Goal: Task Accomplishment & Management: Manage account settings

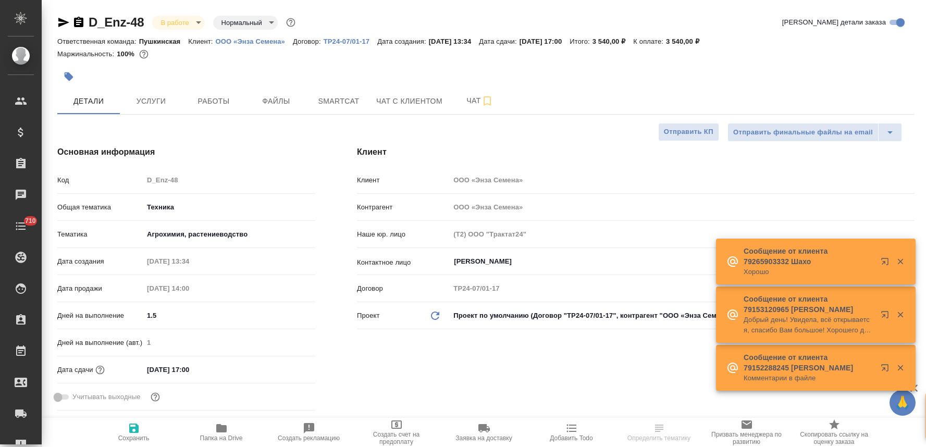
select select "RU"
type input "Белякова Юлия"
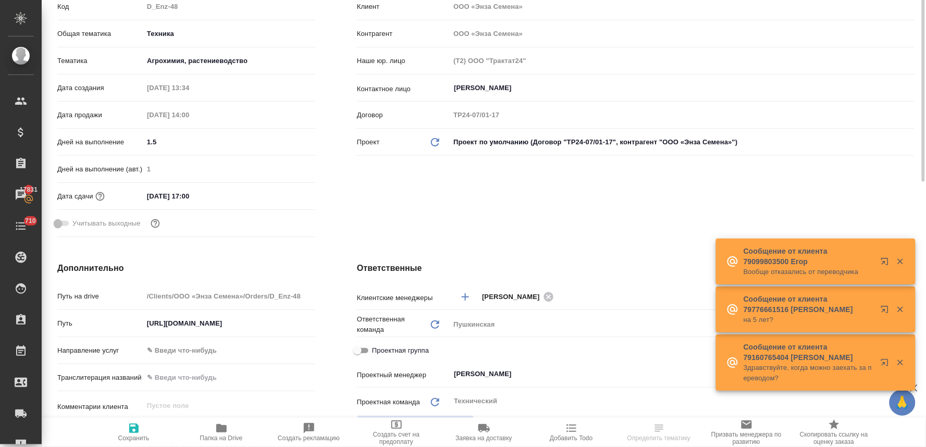
scroll to position [58, 0]
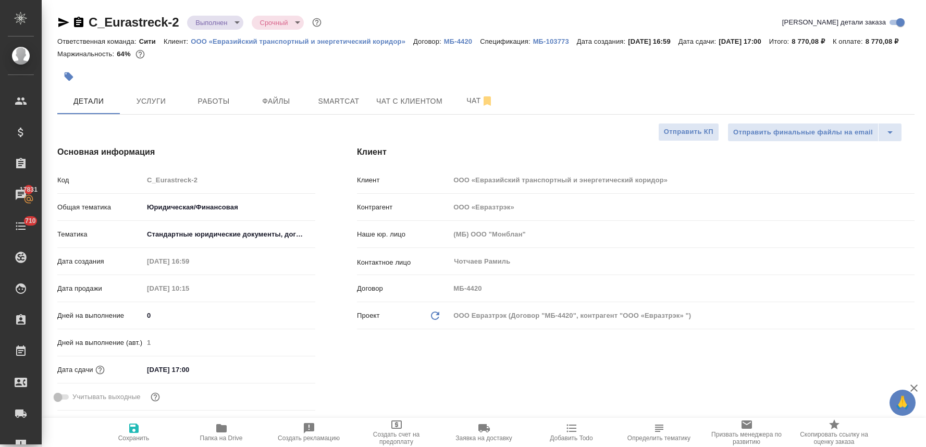
select select "RU"
click at [227, 26] on body "🙏 .cls-1 fill:#fff; AWATERA Lyamina Nadezhda Клиенты Спецификации Заказы 17831 …" at bounding box center [463, 223] width 926 height 447
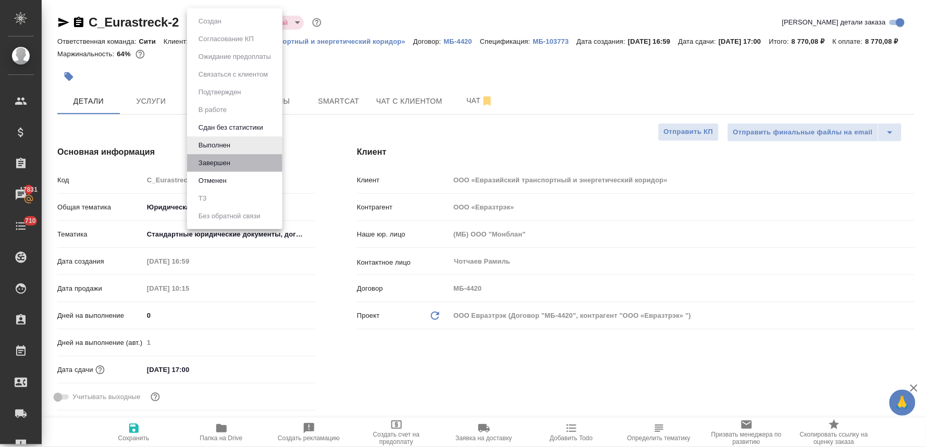
click at [235, 167] on li "Завершен" at bounding box center [234, 163] width 95 height 18
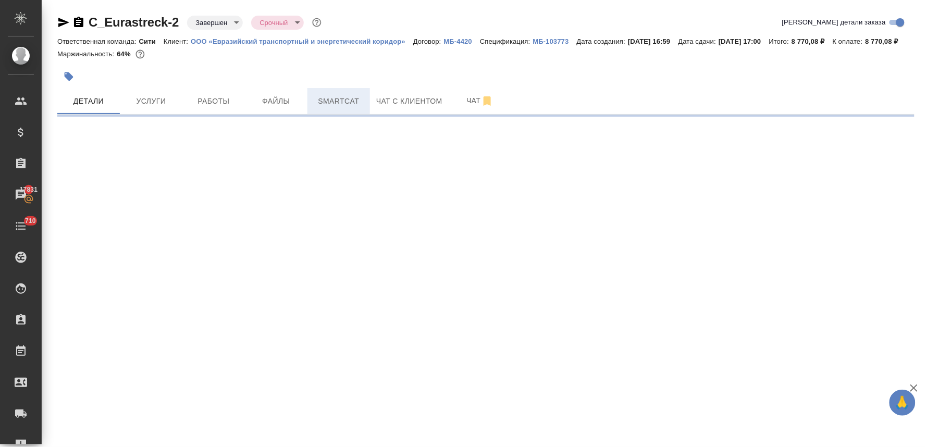
select select "RU"
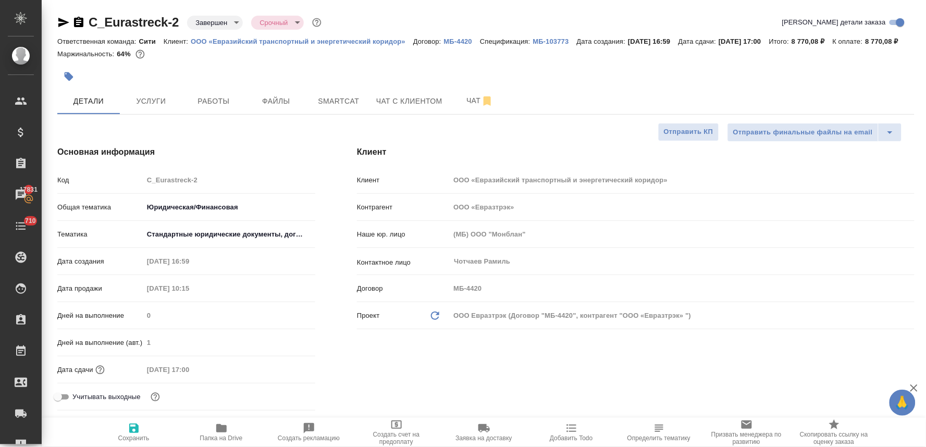
type textarea "x"
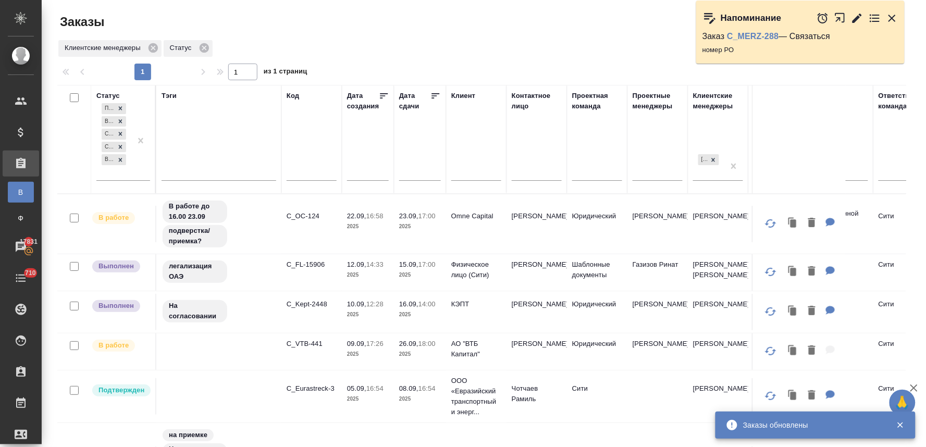
scroll to position [173, 0]
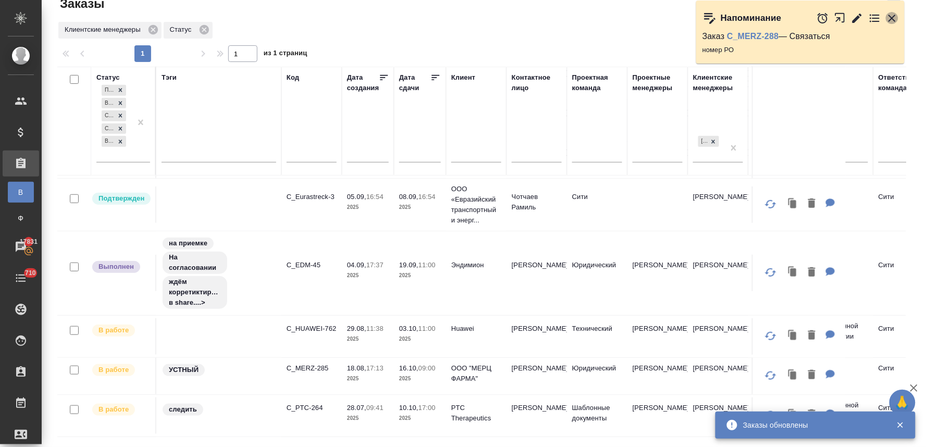
click at [893, 17] on icon "button" at bounding box center [891, 18] width 7 height 7
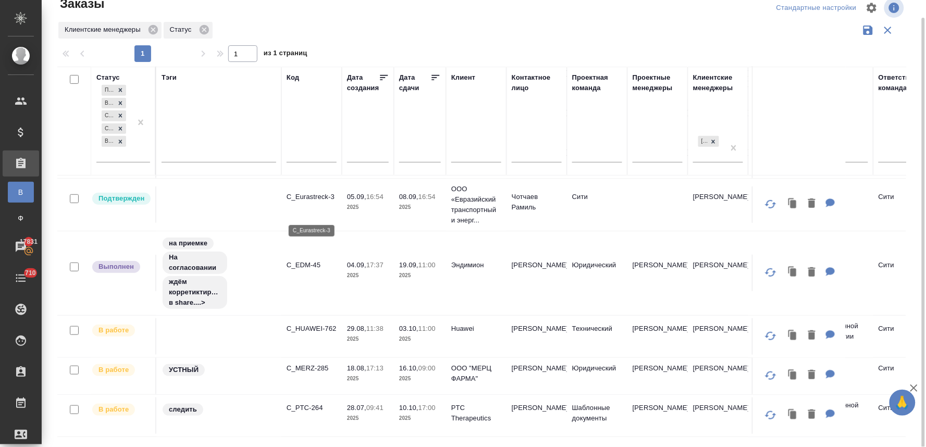
click at [318, 202] on p "C_Eurastreck-3" at bounding box center [311, 197] width 50 height 10
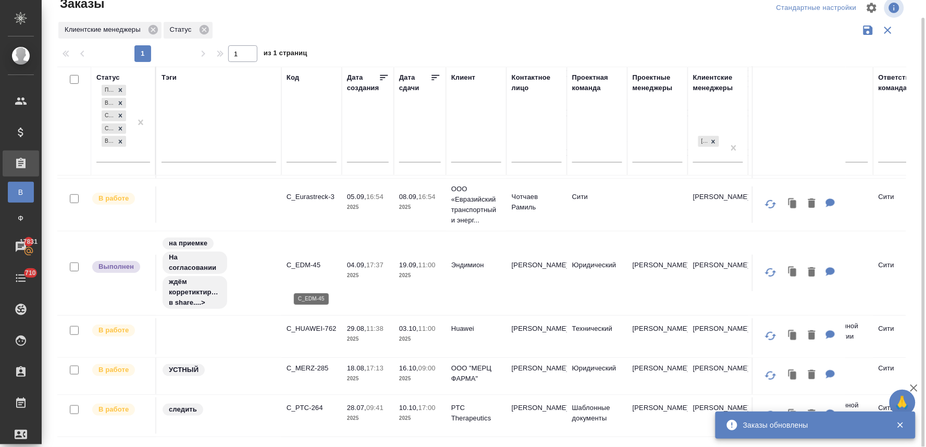
click at [303, 270] on p "C_EDM-45" at bounding box center [311, 265] width 50 height 10
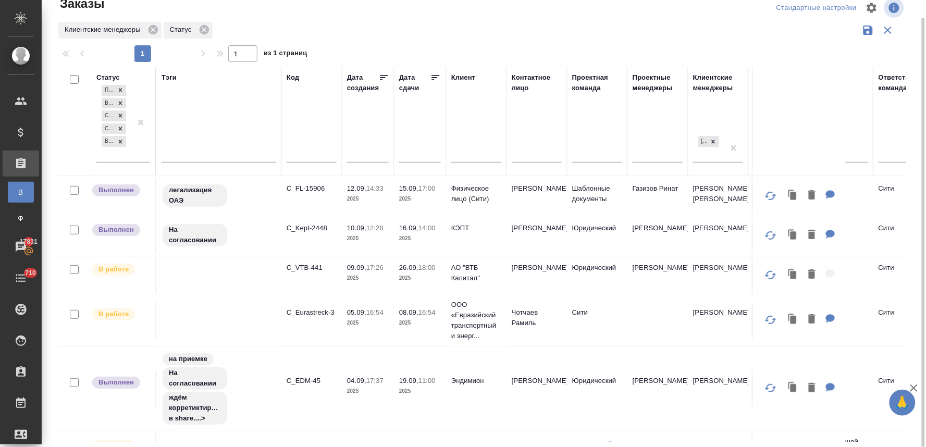
scroll to position [0, 0]
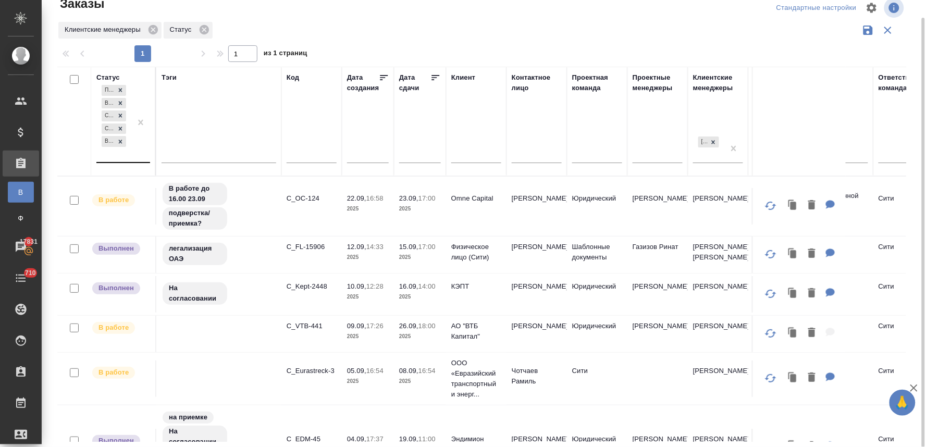
click at [120, 153] on div "Подтвержден В работе Создан Сдан без статистики Выполнен" at bounding box center [113, 122] width 35 height 79
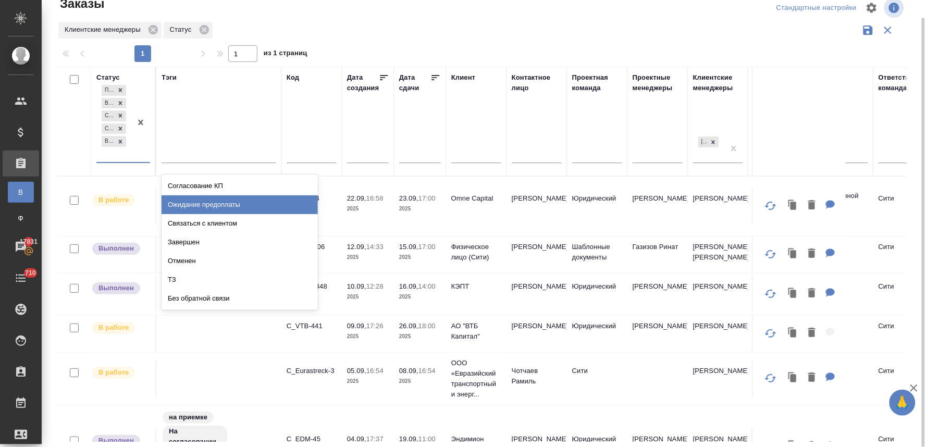
click at [180, 211] on div "Ожидание предоплаты" at bounding box center [239, 204] width 156 height 19
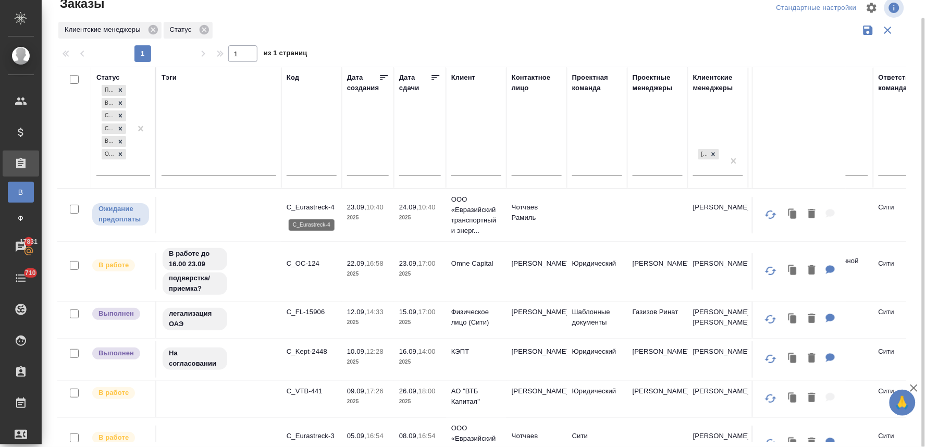
click at [318, 206] on p "C_Eurastreck-4" at bounding box center [311, 207] width 50 height 10
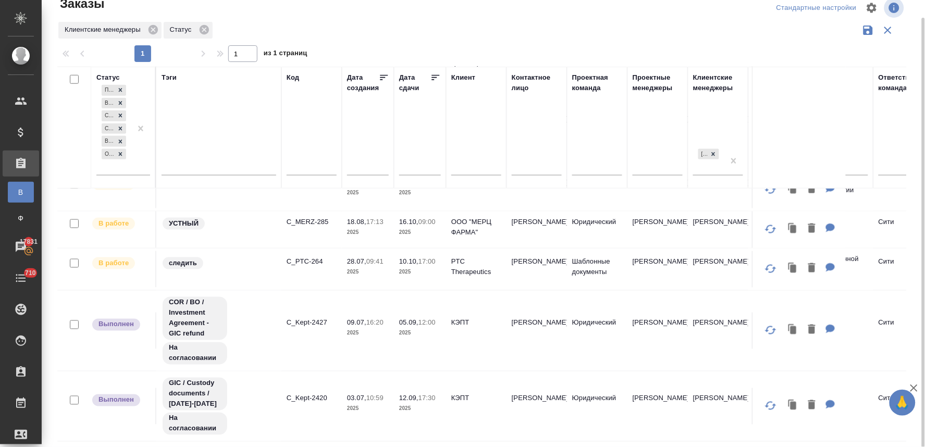
scroll to position [347, 0]
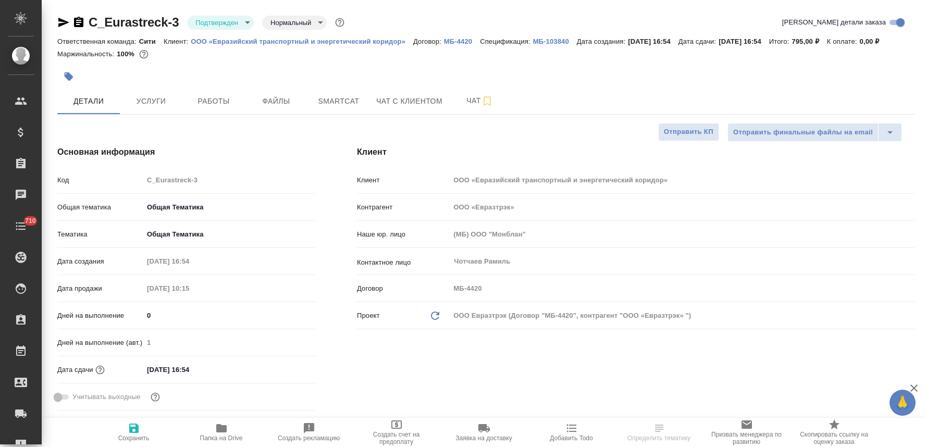
select select "RU"
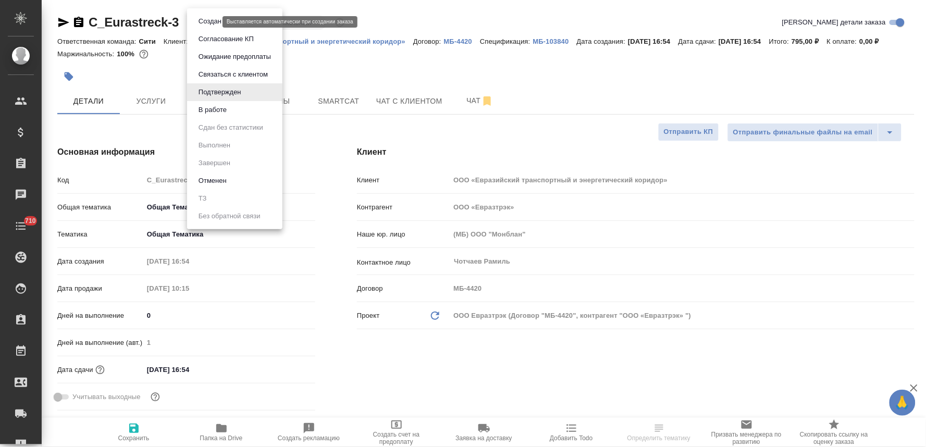
click at [209, 18] on body "🙏 .cls-1 fill:#fff; AWATERA Lyamina Nadezhda Клиенты Спецификации Заказы Чаты 7…" at bounding box center [463, 223] width 926 height 447
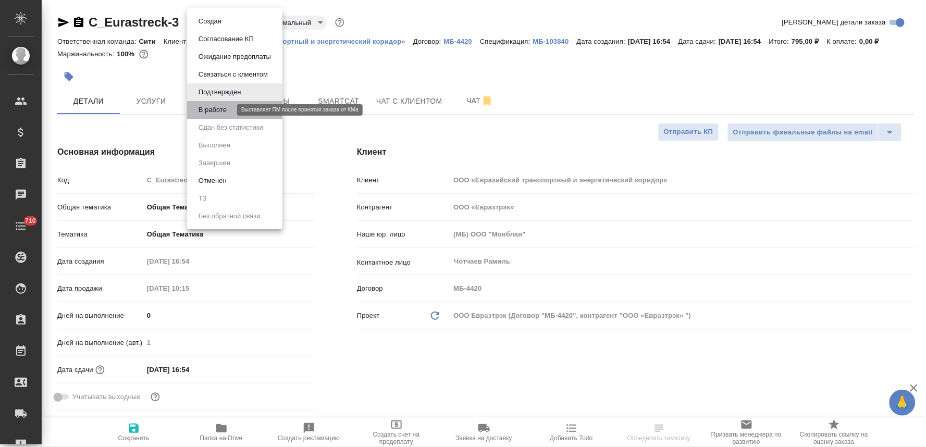
click at [226, 110] on button "В работе" at bounding box center [212, 109] width 34 height 11
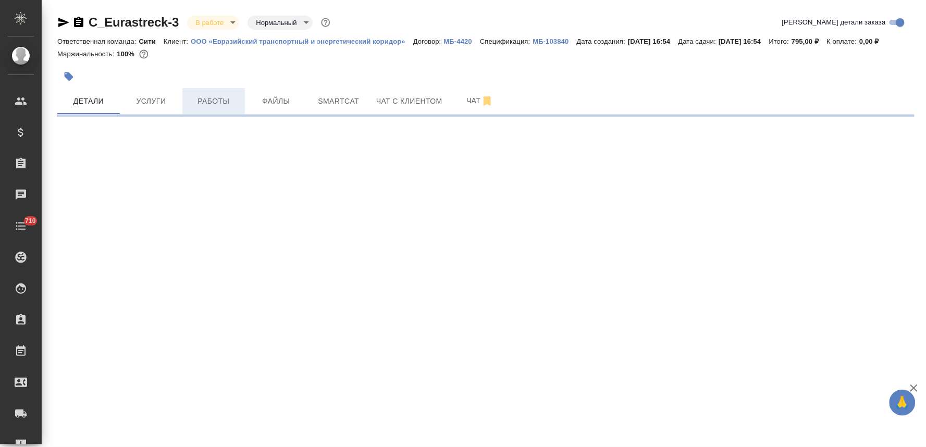
select select "RU"
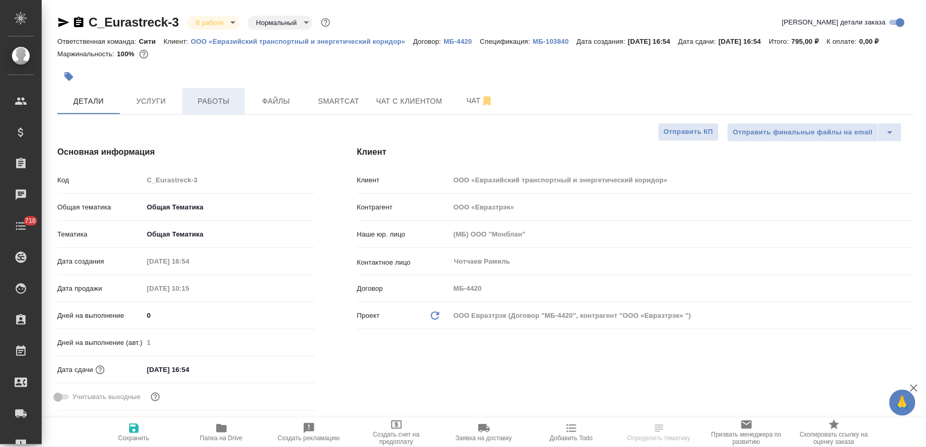
type textarea "x"
click at [211, 105] on span "Работы" at bounding box center [214, 101] width 50 height 13
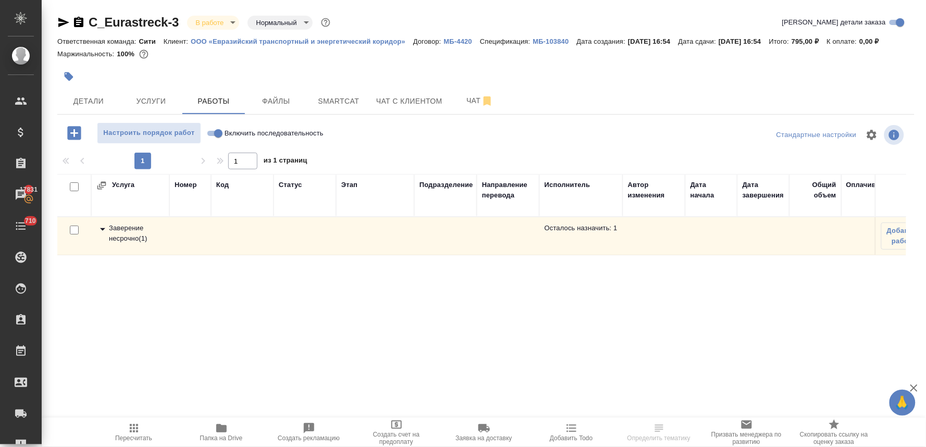
click at [123, 232] on div "Заверение несрочно ( 1 )" at bounding box center [130, 233] width 68 height 21
click at [890, 278] on icon "button" at bounding box center [888, 275] width 6 height 10
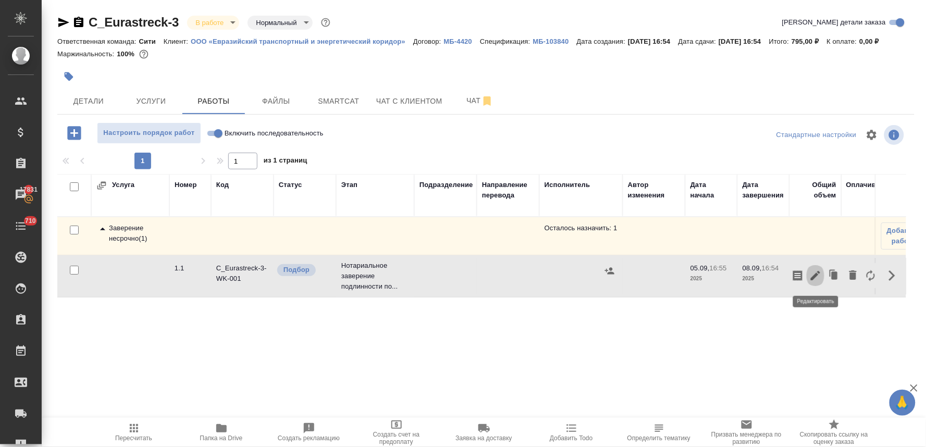
click at [818, 273] on icon "button" at bounding box center [815, 275] width 12 height 12
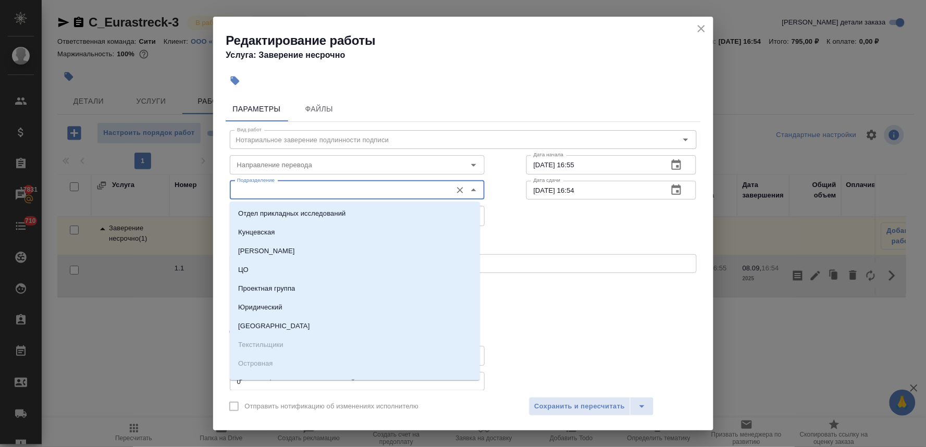
click at [333, 191] on input "Подразделение" at bounding box center [340, 190] width 214 height 12
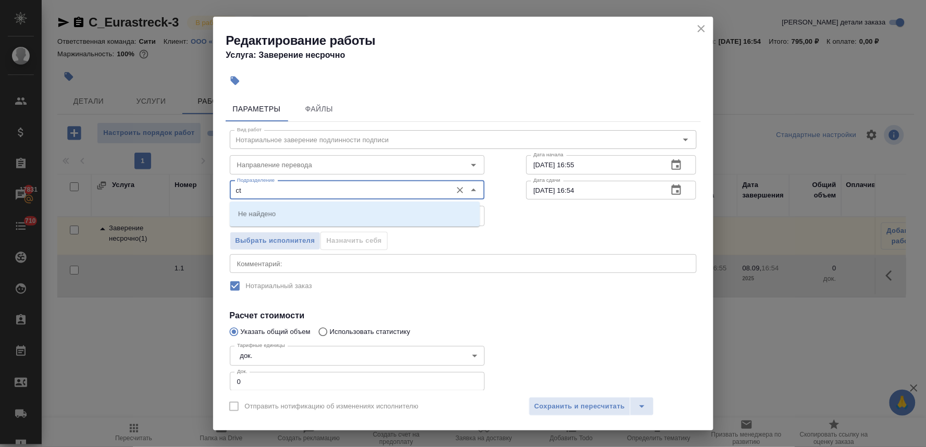
type input "c"
click at [331, 216] on li "Сертифай" at bounding box center [355, 213] width 250 height 19
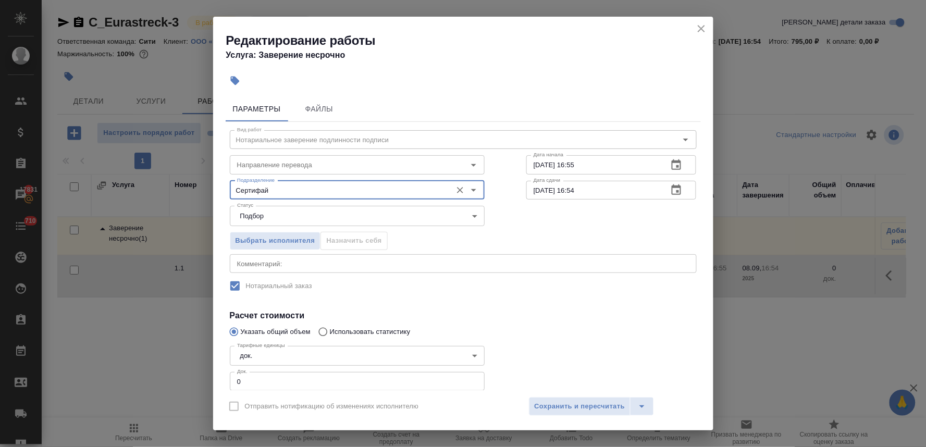
type input "Сертифай"
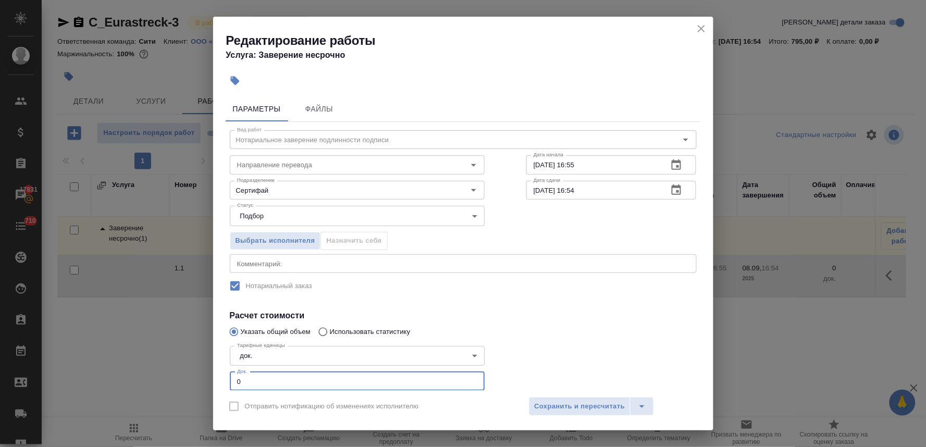
drag, startPoint x: 245, startPoint y: 377, endPoint x: 225, endPoint y: 379, distance: 19.9
click at [225, 379] on div "Тарифные единицы док. 5a8b1489cc6b4906c91bfd8b Тарифные единицы Док. 0 Док." at bounding box center [357, 367] width 296 height 93
type input "1"
click at [541, 404] on span "Сохранить и пересчитать" at bounding box center [579, 407] width 91 height 12
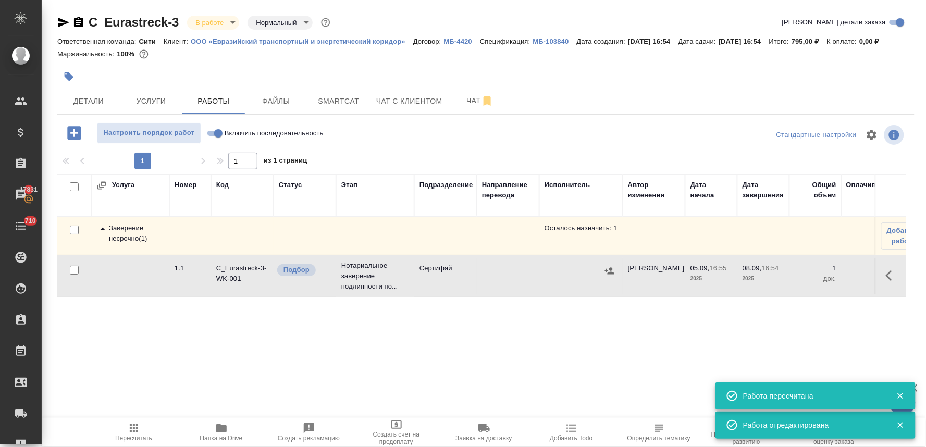
click at [613, 269] on icon "button" at bounding box center [609, 271] width 10 height 10
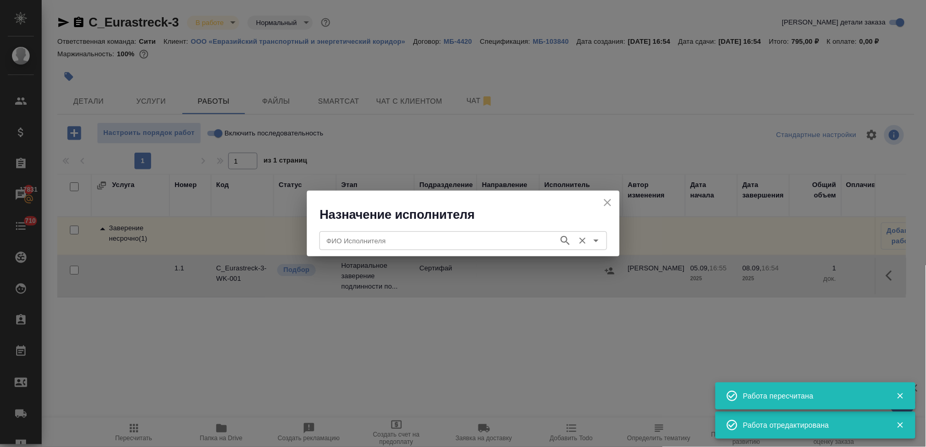
click at [383, 243] on input "ФИО Исполнителя" at bounding box center [437, 240] width 231 height 12
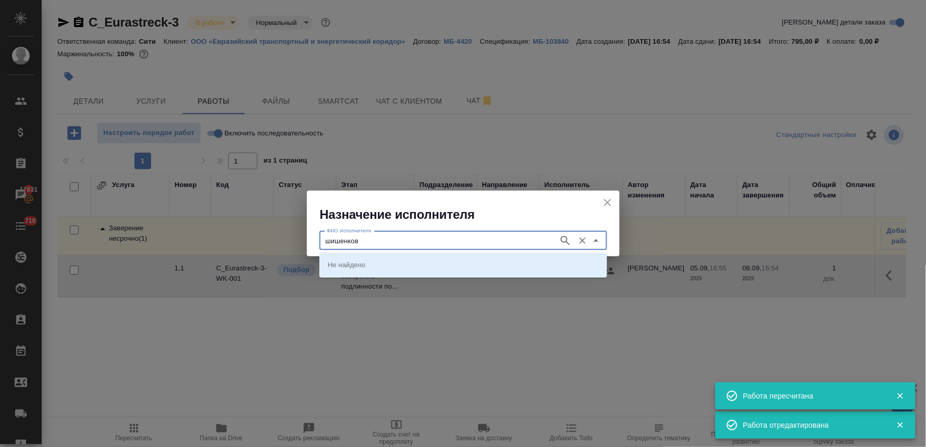
type input "шишенков"
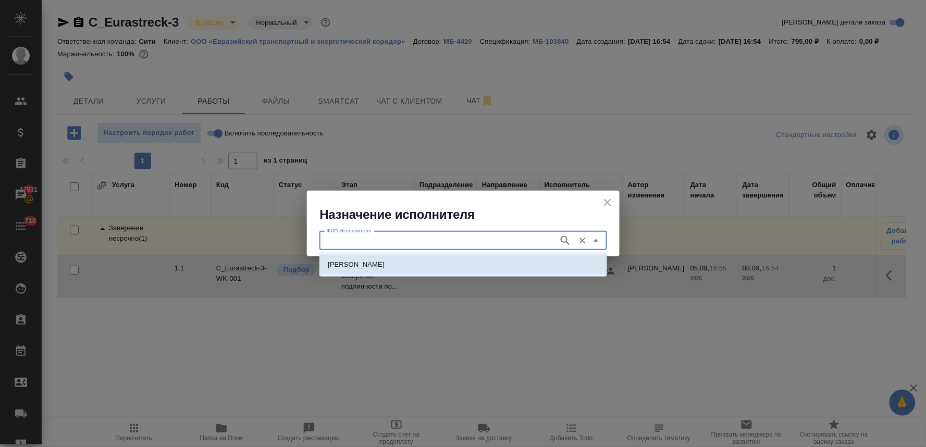
click at [384, 268] on p "[PERSON_NAME]" at bounding box center [356, 264] width 57 height 10
type input "[PERSON_NAME]"
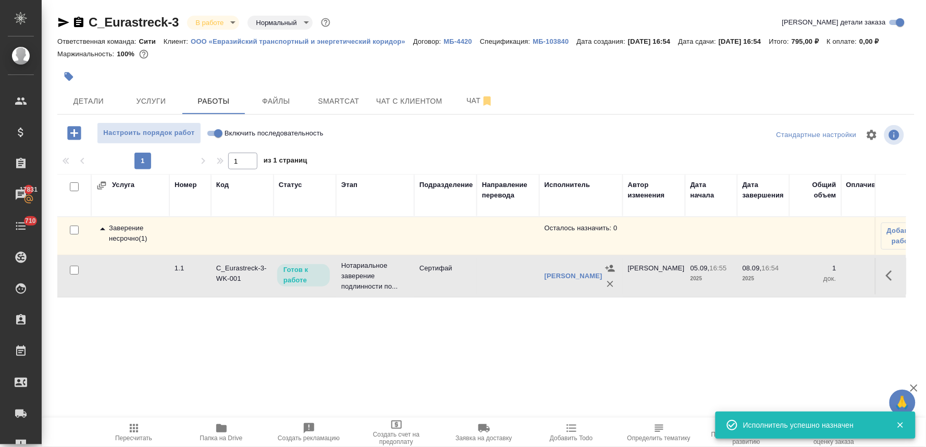
click at [131, 435] on span "Пересчитать" at bounding box center [133, 437] width 37 height 7
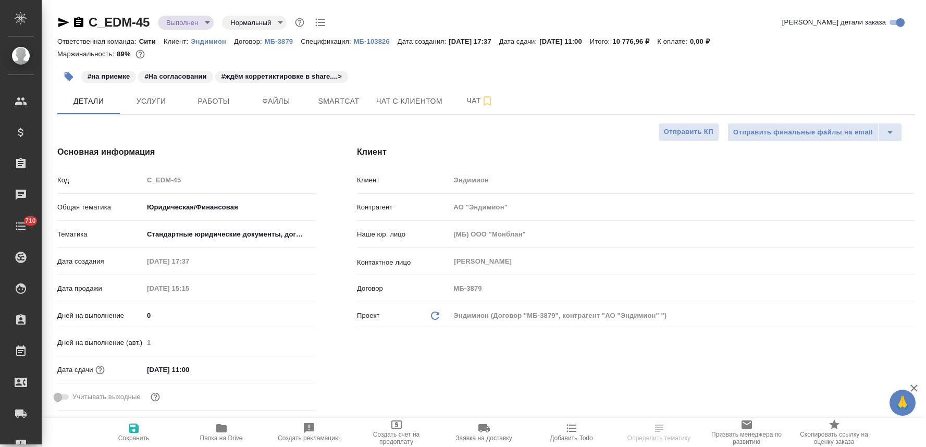
select select "RU"
click at [221, 100] on span "Работы" at bounding box center [214, 101] width 50 height 13
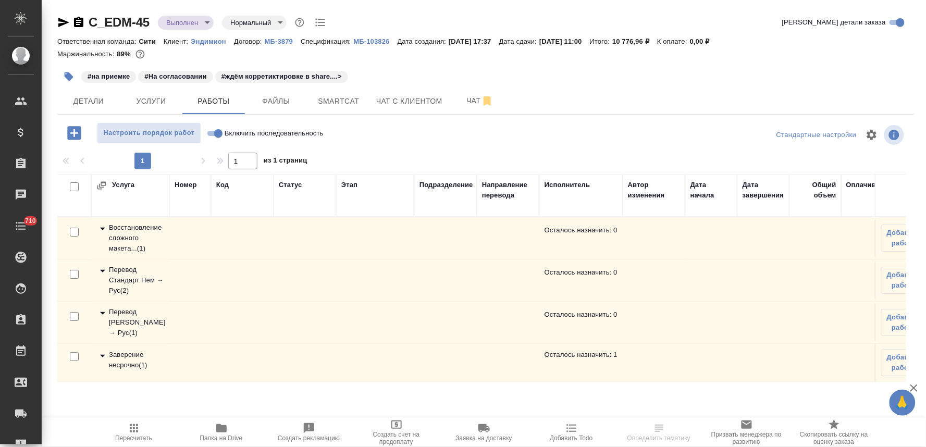
click at [133, 357] on div "Заверение несрочно ( 1 )" at bounding box center [130, 359] width 68 height 21
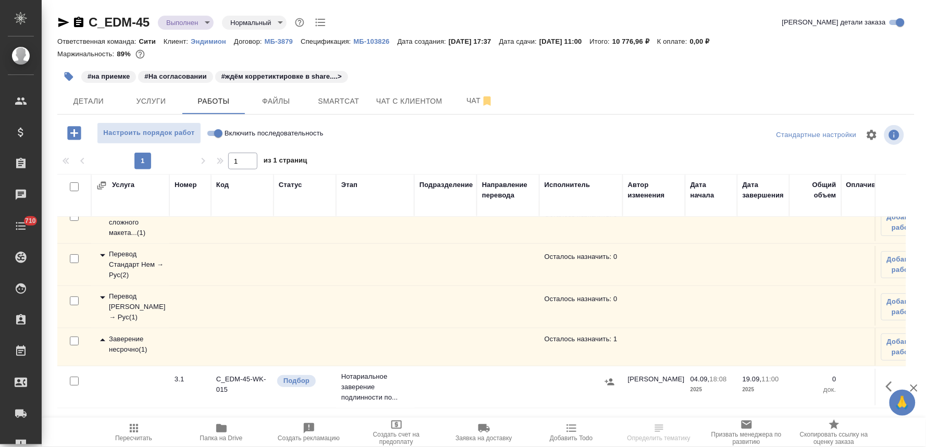
scroll to position [24, 0]
click at [885, 380] on icon "button" at bounding box center [891, 386] width 12 height 12
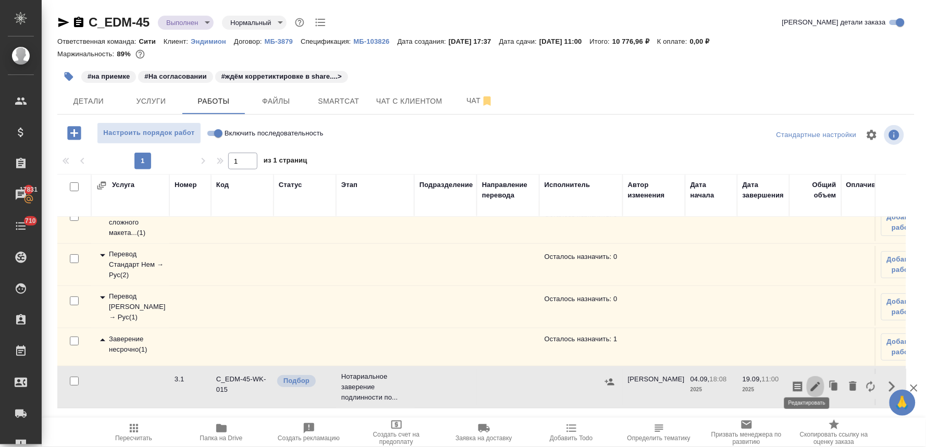
click at [809, 380] on icon "button" at bounding box center [815, 386] width 12 height 12
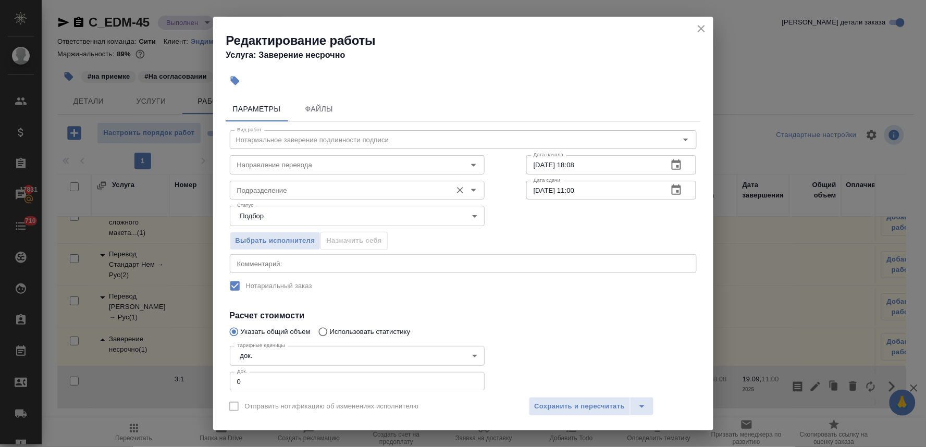
click at [328, 181] on div "Подразделение" at bounding box center [357, 190] width 255 height 19
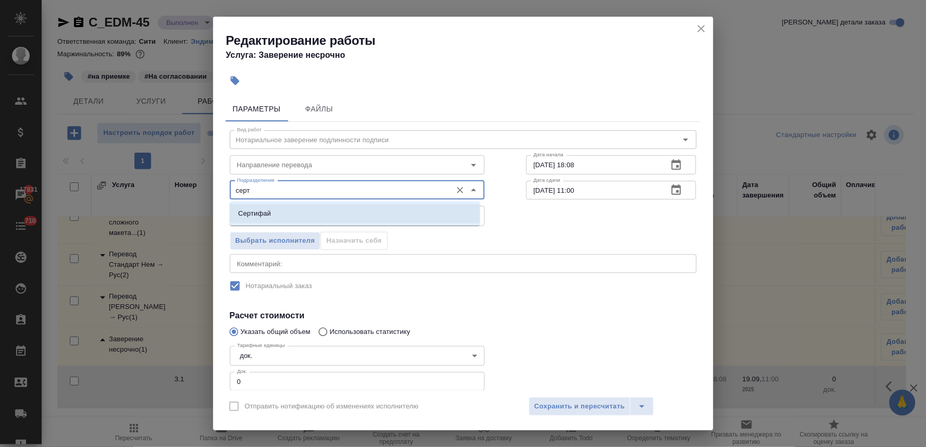
click at [329, 207] on li "Сертифай" at bounding box center [355, 213] width 250 height 19
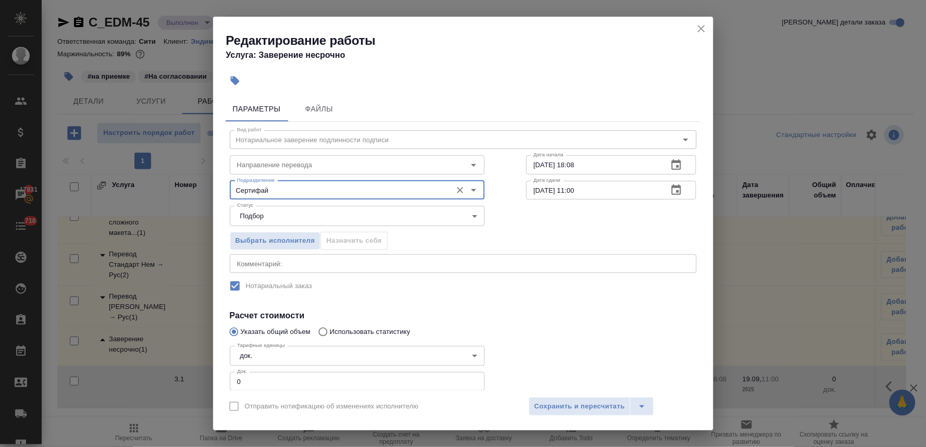
type input "Сертифай"
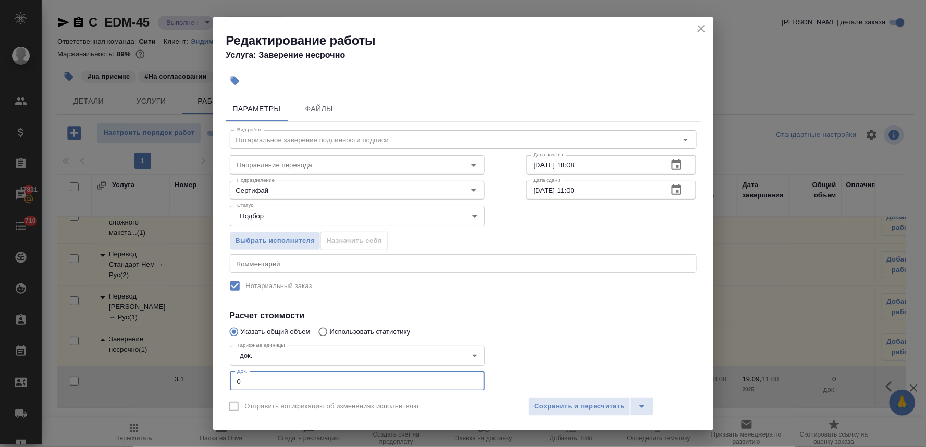
drag, startPoint x: 250, startPoint y: 383, endPoint x: 231, endPoint y: 381, distance: 19.4
click at [232, 381] on div "Вид работ Нотариальное заверение подлинности подписи Вид работ Направление пере…" at bounding box center [463, 280] width 475 height 317
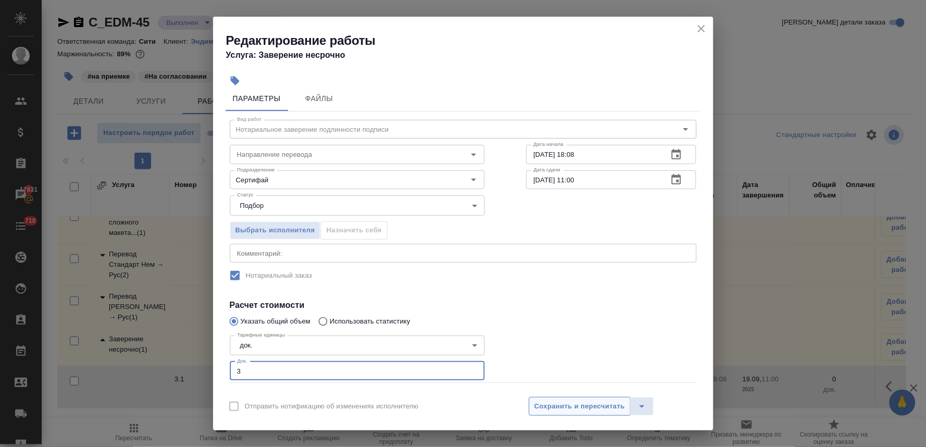
type input "3"
click at [585, 408] on span "Сохранить и пересчитать" at bounding box center [579, 407] width 91 height 12
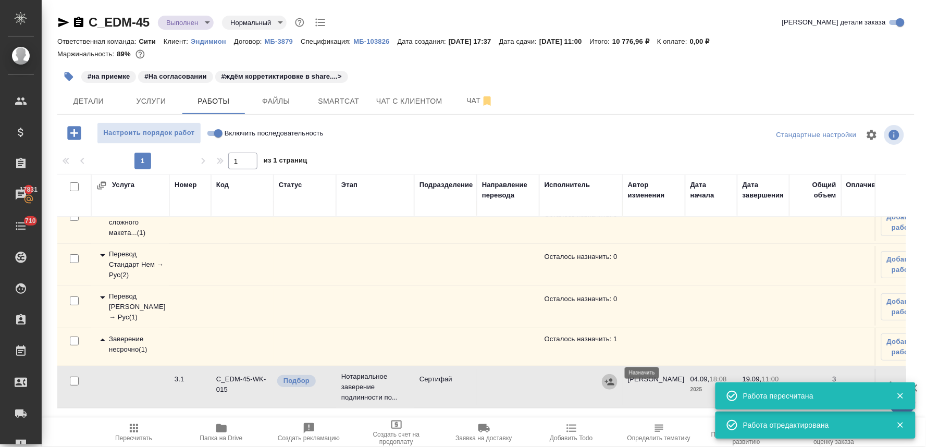
click at [607, 377] on icon "button" at bounding box center [609, 382] width 10 height 10
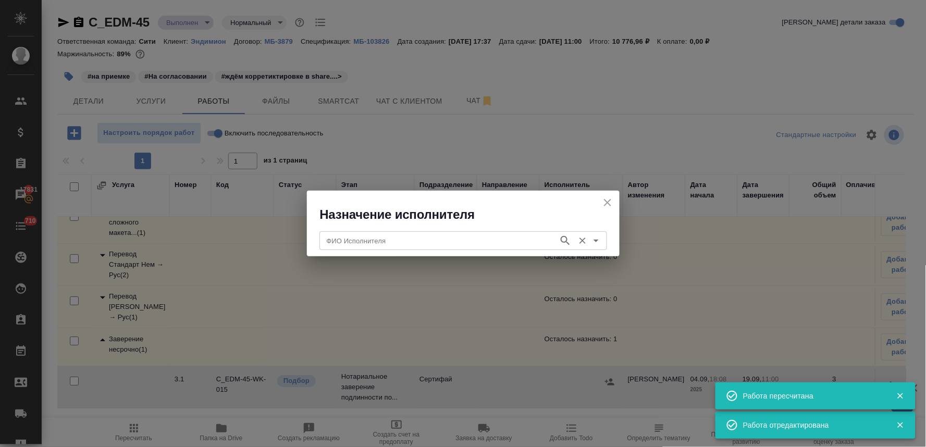
click at [423, 246] on input "ФИО Исполнителя" at bounding box center [437, 240] width 231 height 12
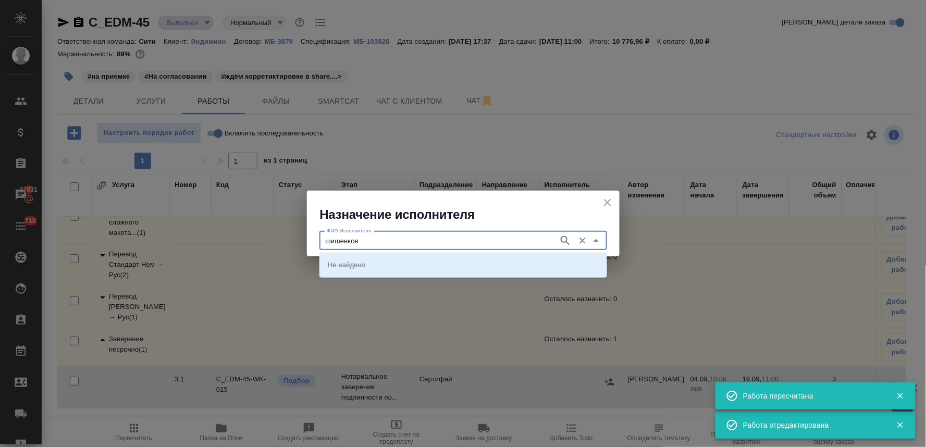
type input "шишенков"
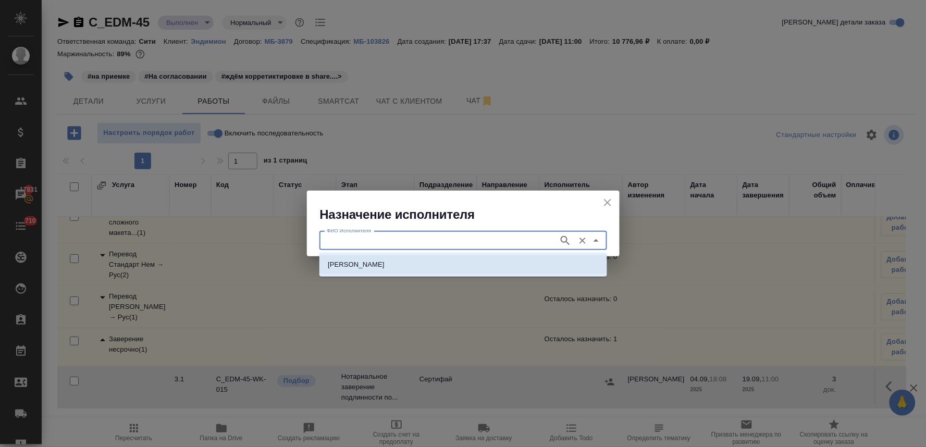
click at [384, 261] on p "[PERSON_NAME]" at bounding box center [356, 264] width 57 height 10
type input "[PERSON_NAME]"
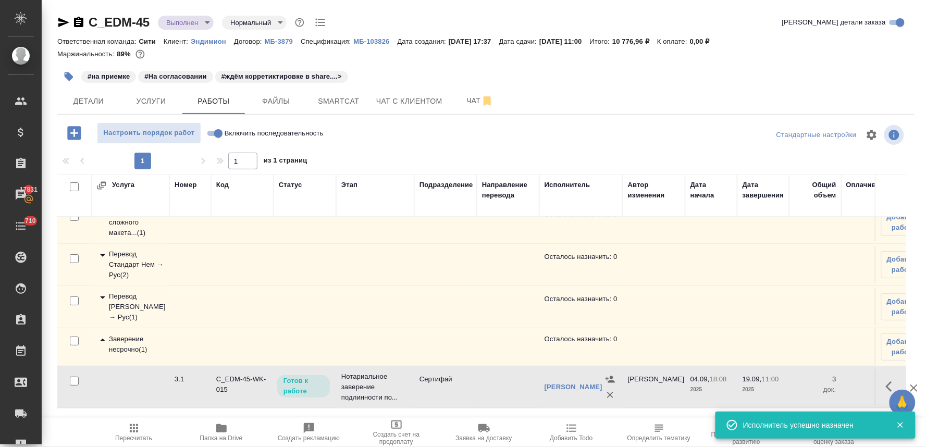
click at [137, 431] on icon "button" at bounding box center [134, 428] width 8 height 8
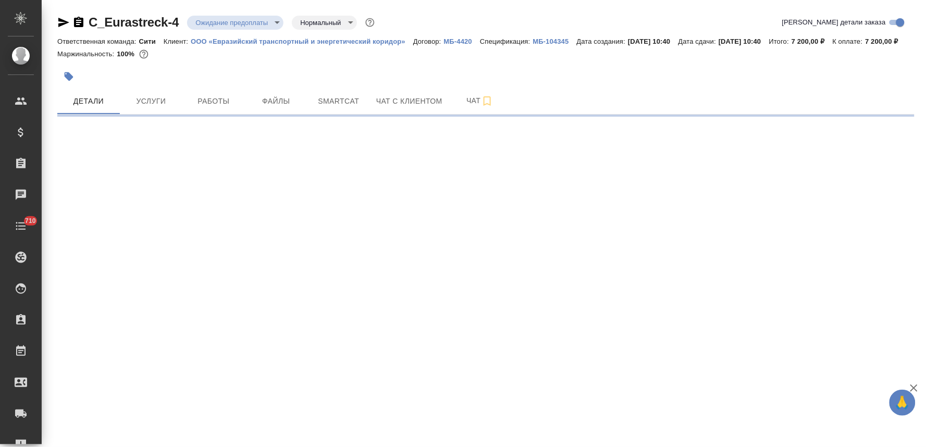
select select "RU"
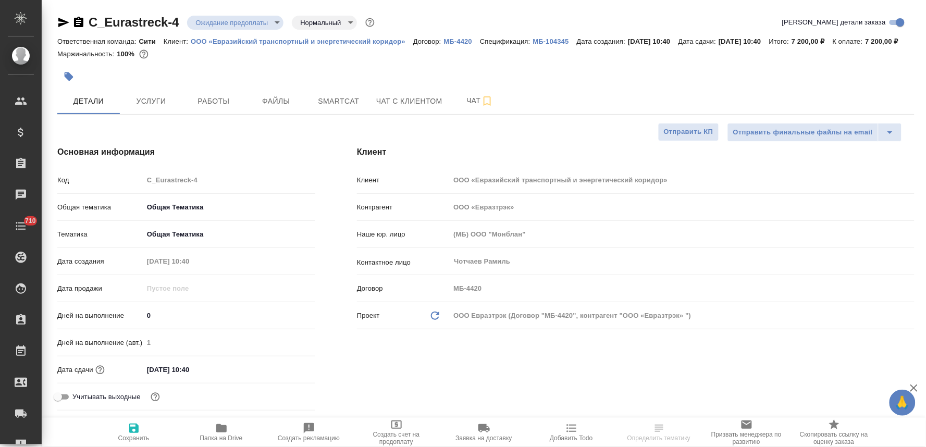
type textarea "x"
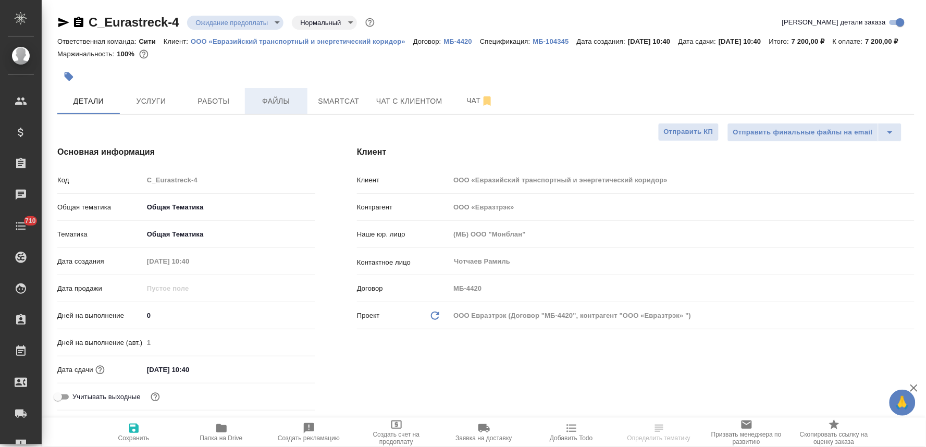
type textarea "x"
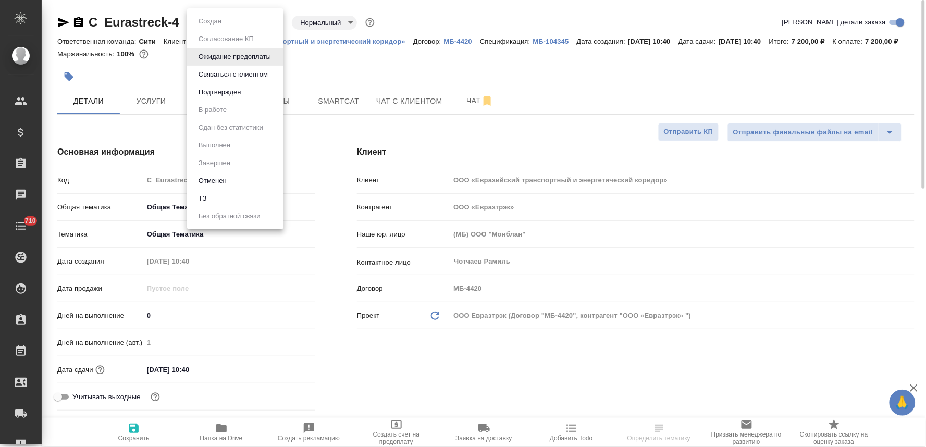
click at [226, 28] on body "🙏 .cls-1 fill:#fff; AWATERA Lyamina Nadezhda Клиенты Спецификации Заказы Чаты 7…" at bounding box center [463, 223] width 926 height 447
click at [233, 90] on button "Подтвержден" at bounding box center [219, 91] width 49 height 11
type textarea "x"
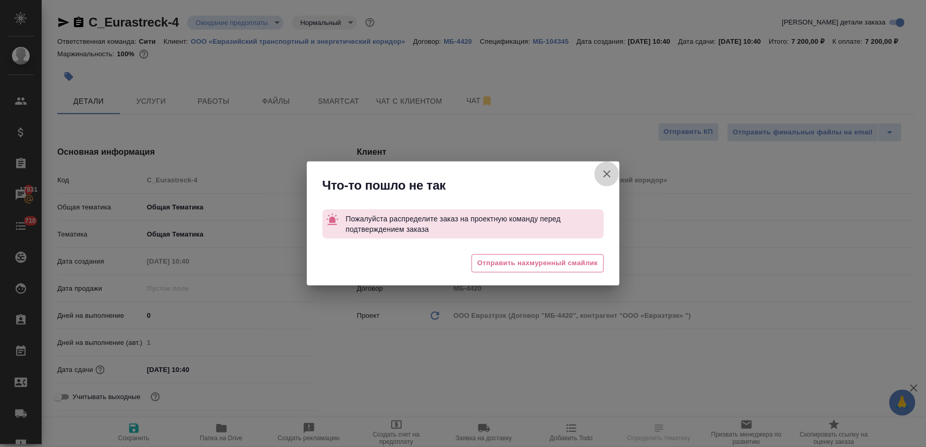
click at [607, 175] on icon "button" at bounding box center [607, 174] width 12 height 12
type textarea "x"
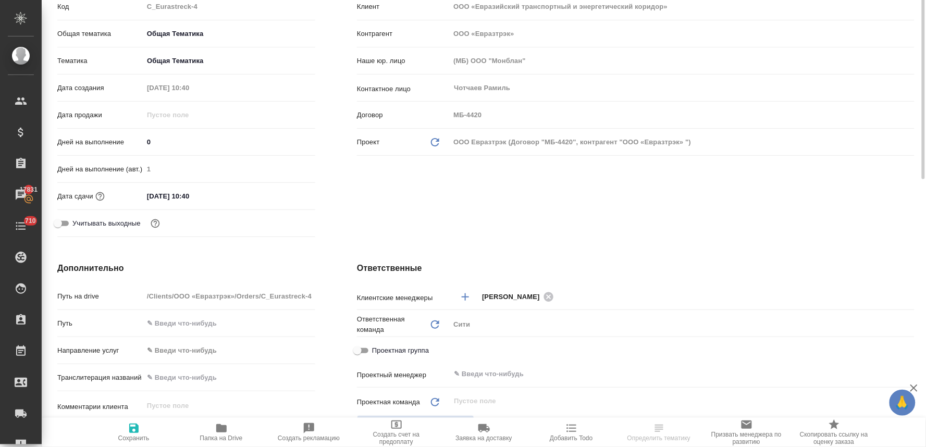
scroll to position [231, 0]
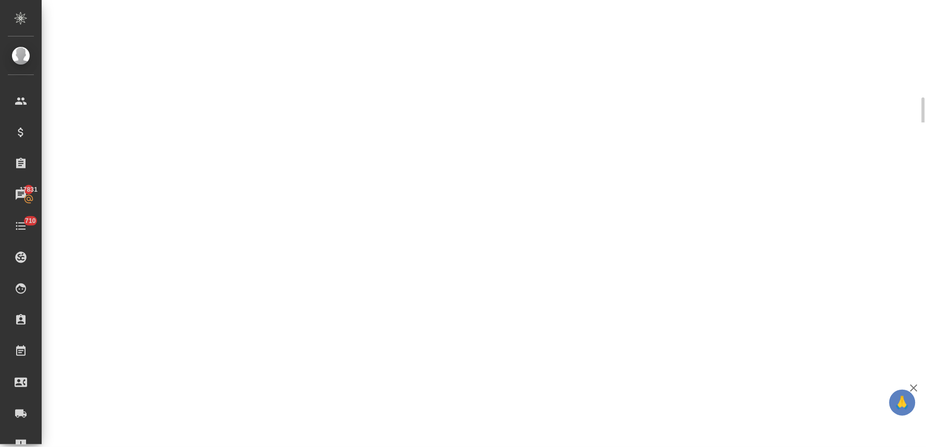
select select "RU"
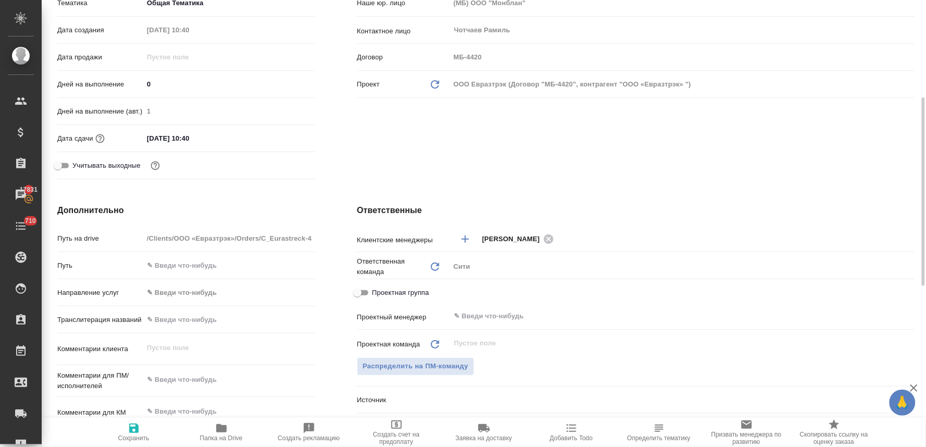
type textarea "x"
click at [224, 143] on input "[DATE] 10:40" at bounding box center [189, 138] width 91 height 15
click at [284, 144] on icon "button" at bounding box center [285, 137] width 12 height 12
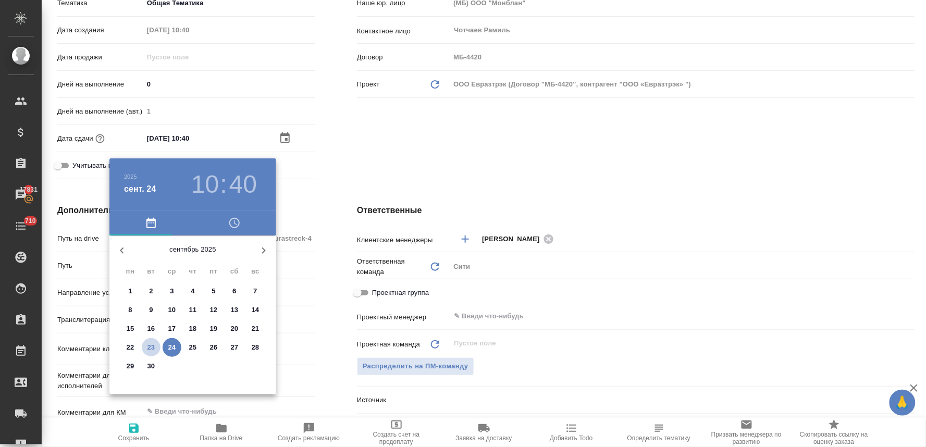
click at [150, 346] on p "23" at bounding box center [151, 347] width 8 height 10
type input "[DATE] 10:40"
type textarea "x"
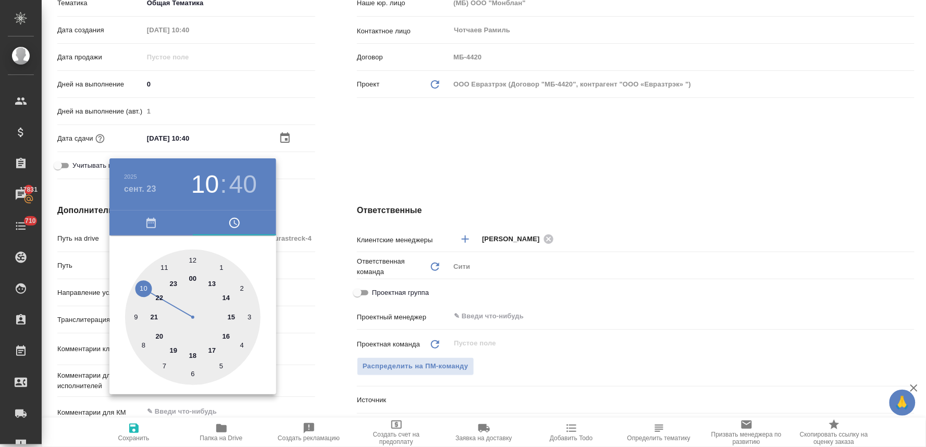
click at [193, 355] on div at bounding box center [192, 316] width 135 height 135
type input "[DATE] 18:40"
type textarea "x"
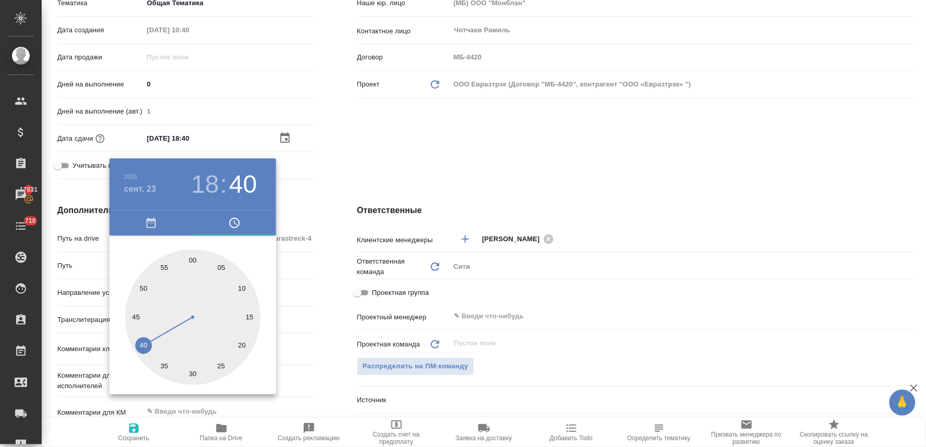
click at [193, 262] on div at bounding box center [192, 316] width 135 height 135
type input "[DATE] 18:00"
type textarea "x"
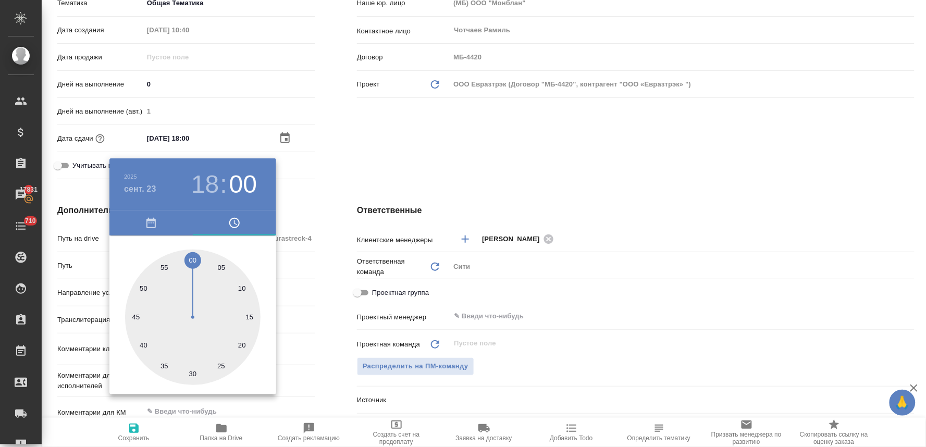
click at [426, 160] on div at bounding box center [463, 223] width 926 height 447
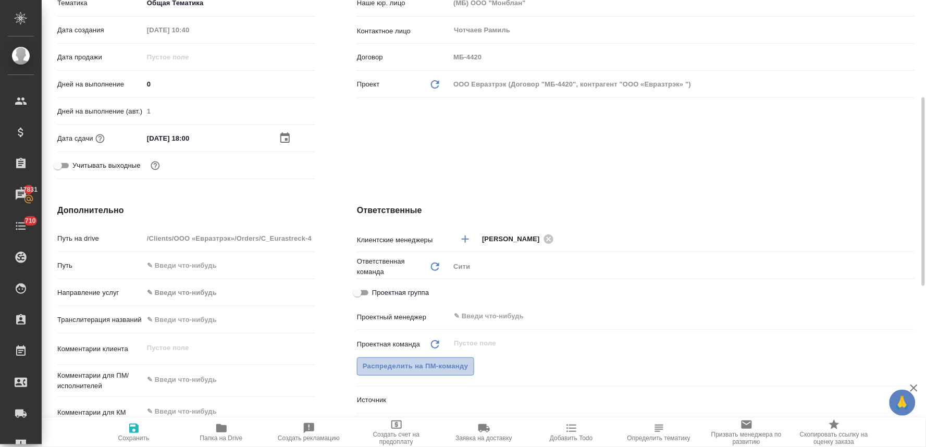
click at [458, 372] on span "Распределить на ПМ-команду" at bounding box center [415, 366] width 106 height 12
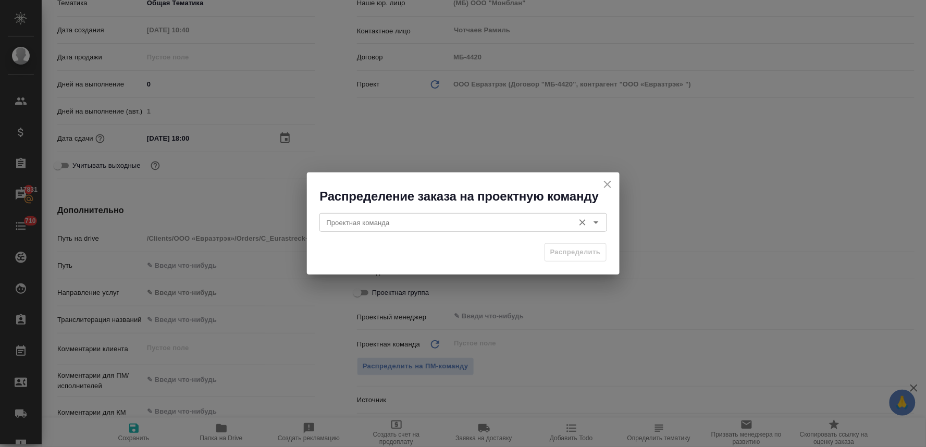
click at [407, 222] on input "Проектная команда" at bounding box center [445, 222] width 246 height 12
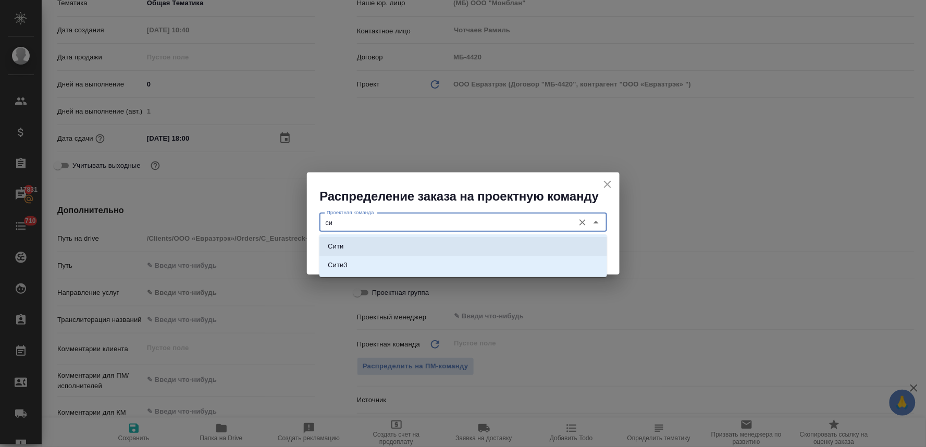
click at [396, 242] on li "Сити" at bounding box center [462, 246] width 287 height 19
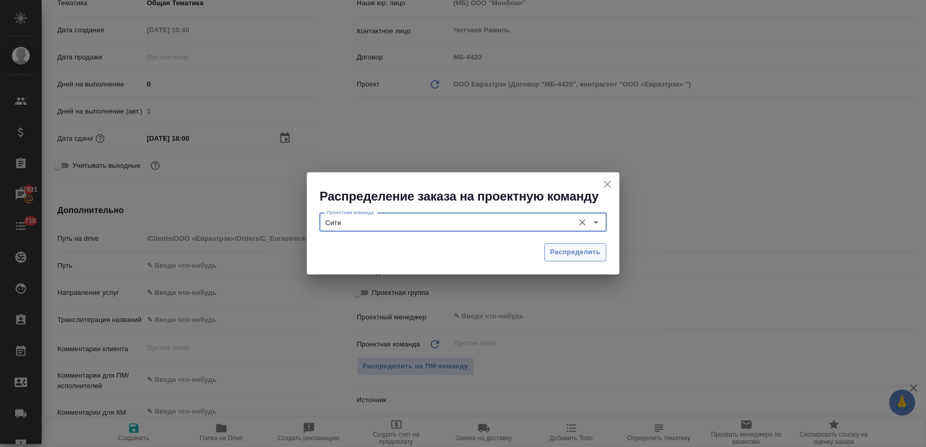
type input "Сити"
click at [582, 250] on span "Распределить" at bounding box center [575, 252] width 51 height 12
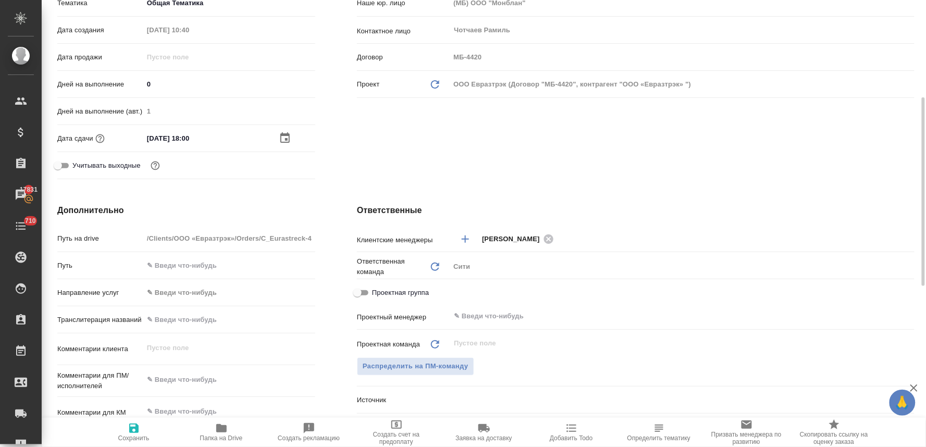
type textarea "x"
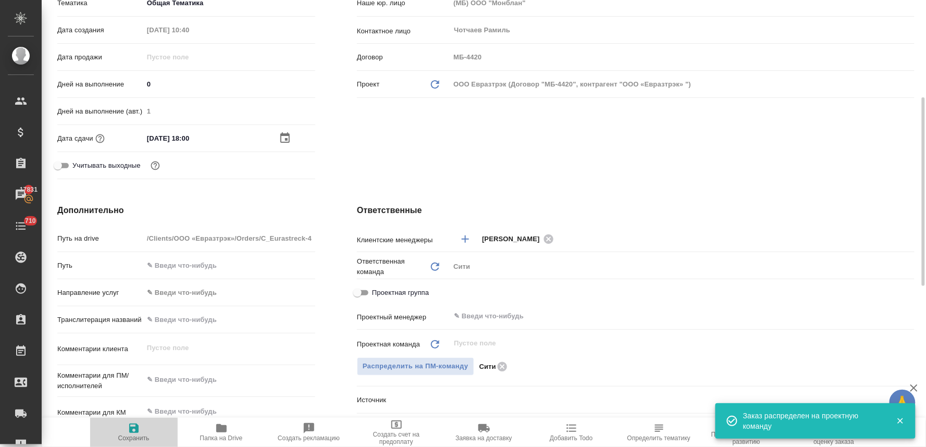
click at [128, 437] on span "Сохранить" at bounding box center [133, 437] width 31 height 7
type textarea "x"
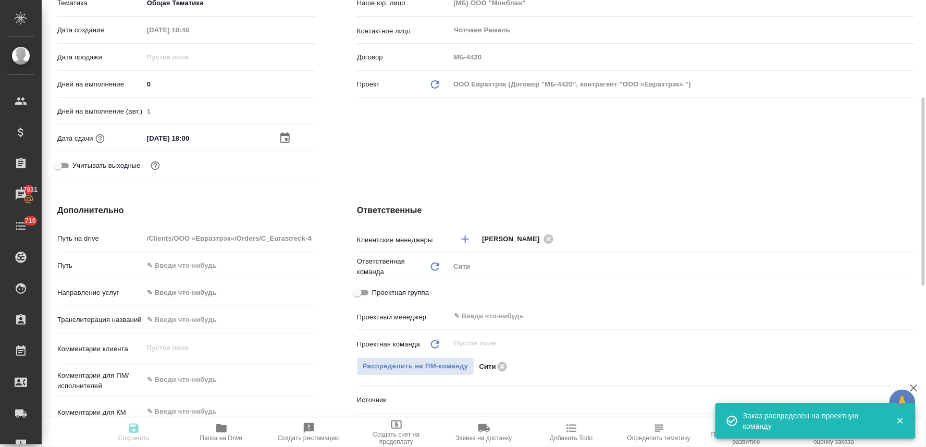
type textarea "x"
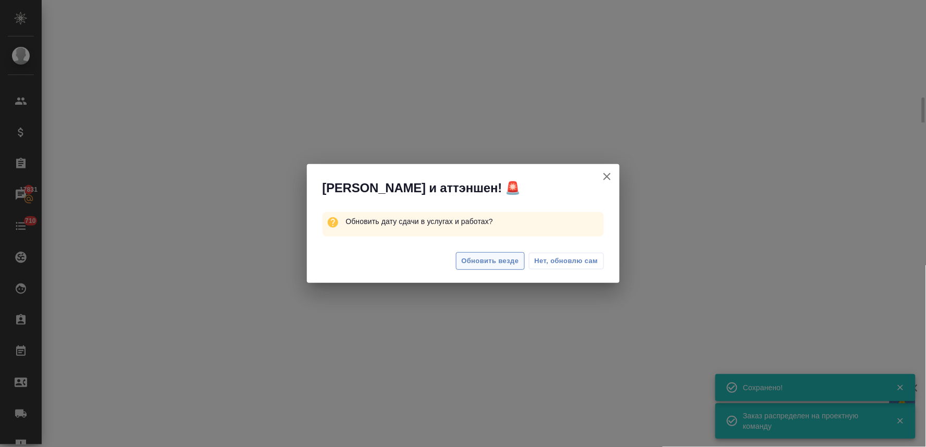
select select "RU"
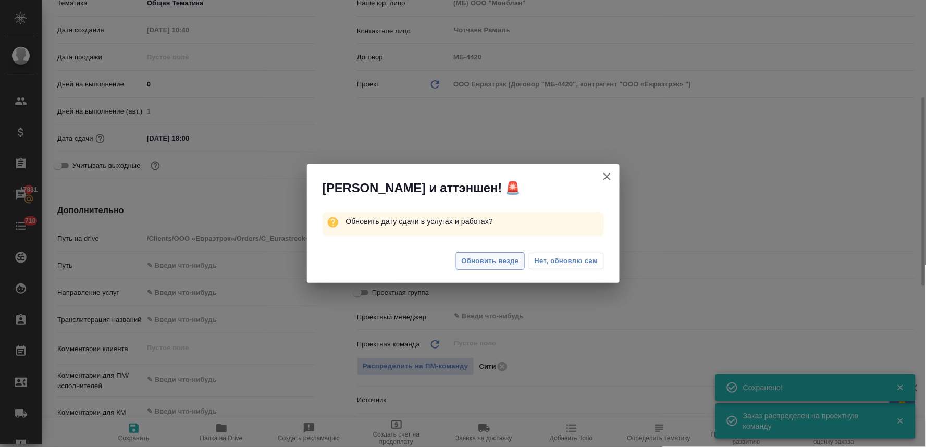
type textarea "x"
click at [507, 267] on span "Обновить везде" at bounding box center [489, 261] width 57 height 12
type textarea "x"
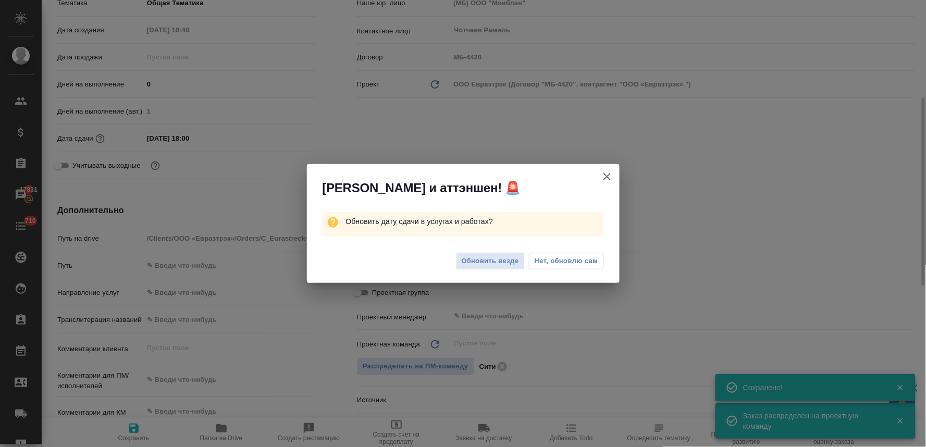
type textarea "x"
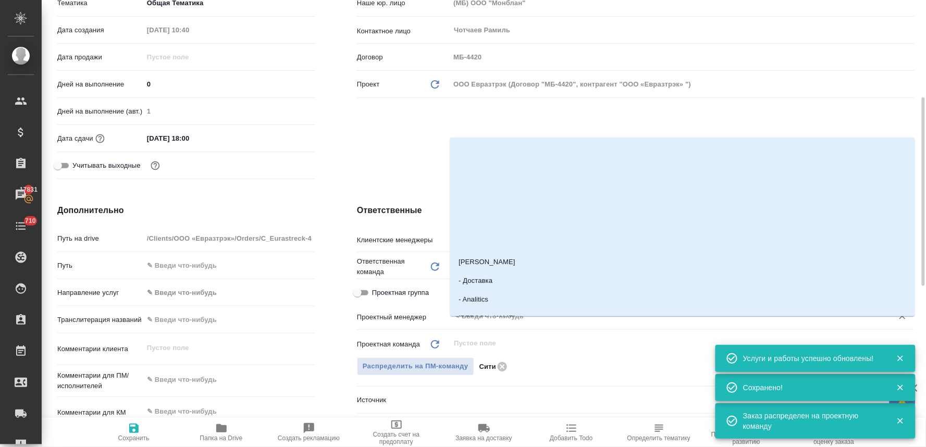
click at [482, 322] on input "text" at bounding box center [664, 316] width 423 height 12
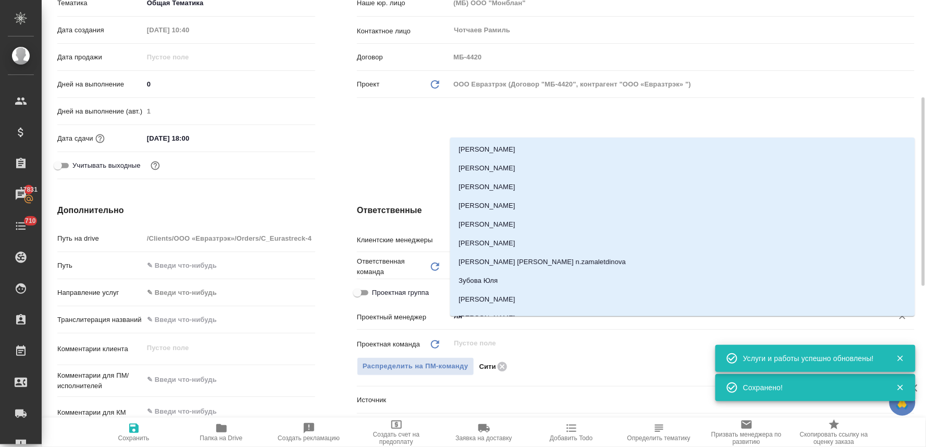
type input "лям"
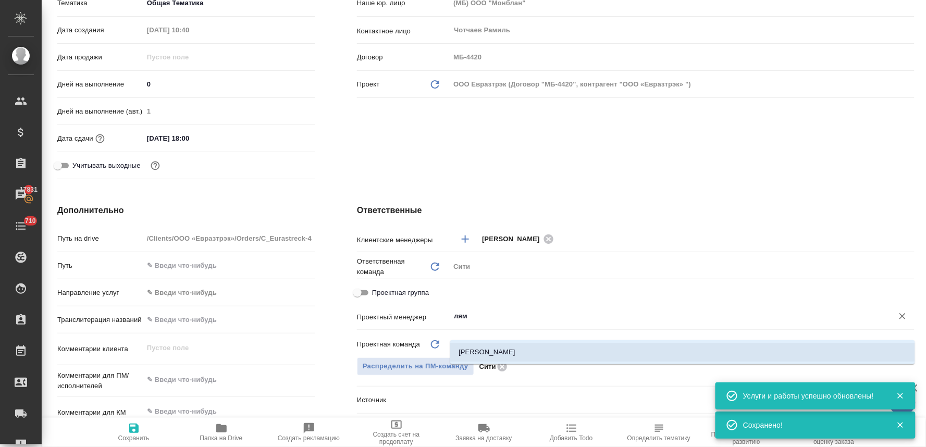
click at [477, 349] on li "[PERSON_NAME]" at bounding box center [682, 352] width 465 height 19
type textarea "x"
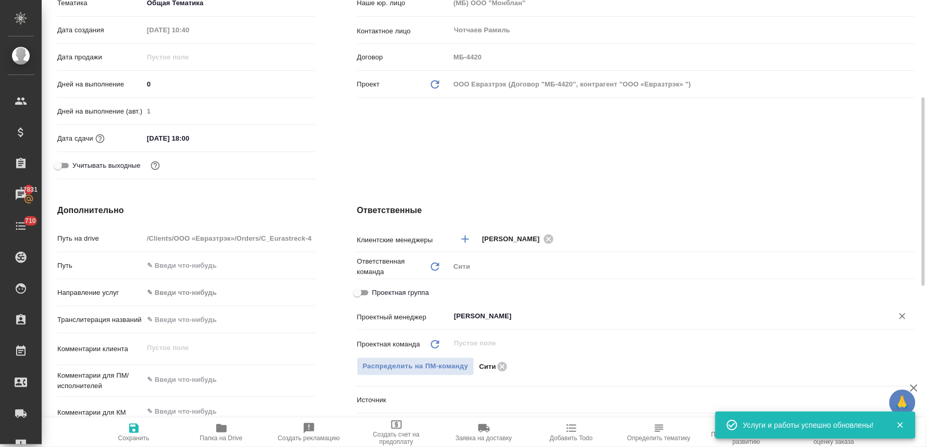
type input "[PERSON_NAME]"
click at [133, 435] on span "Сохранить" at bounding box center [133, 437] width 31 height 7
type textarea "x"
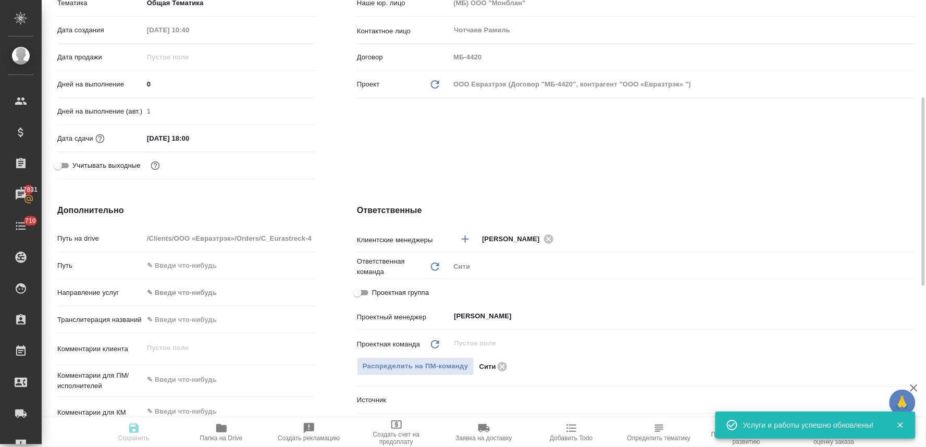
type textarea "x"
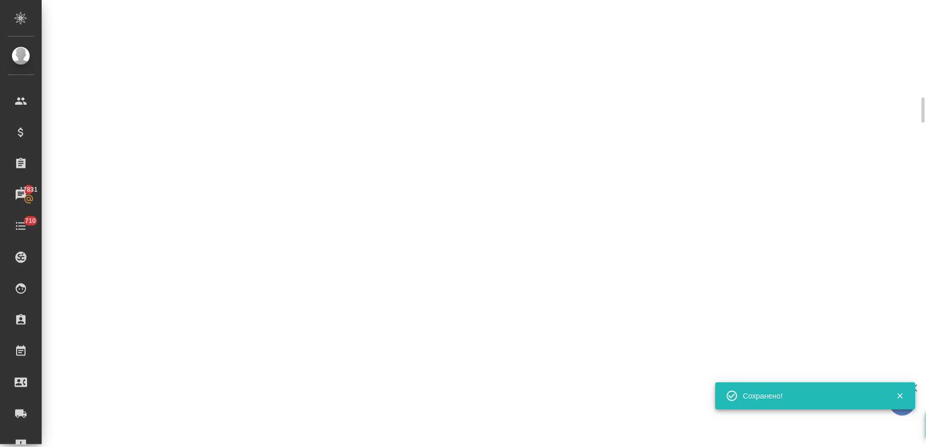
select select "RU"
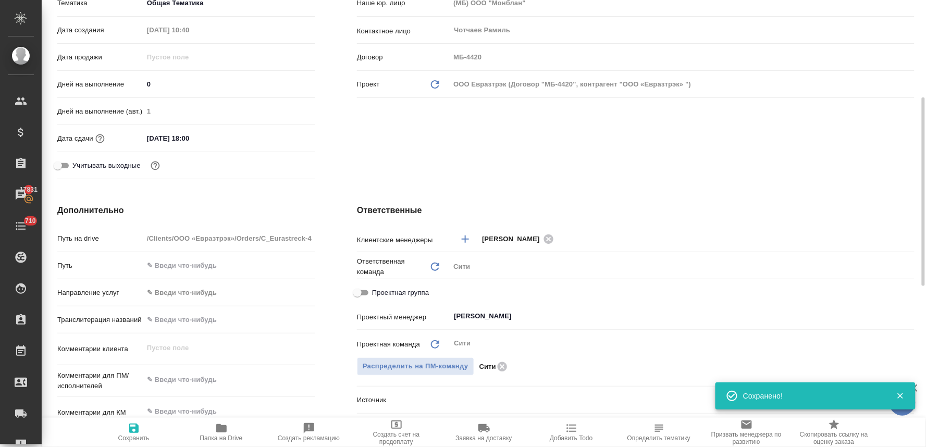
type textarea "x"
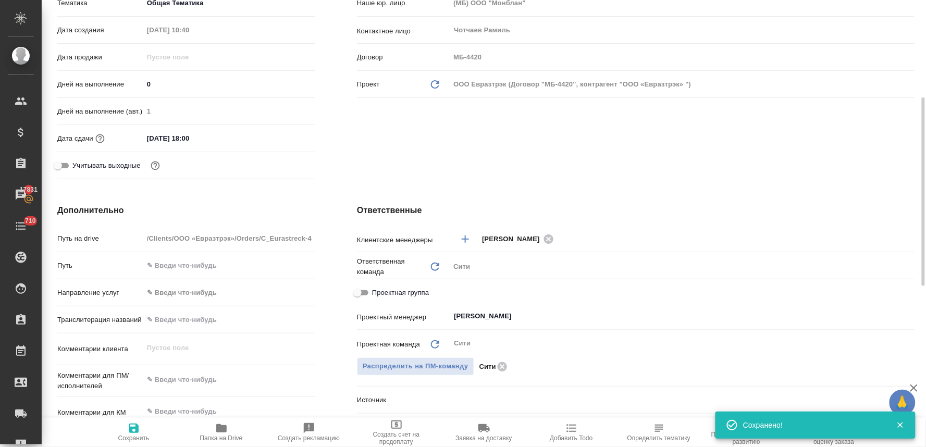
scroll to position [0, 0]
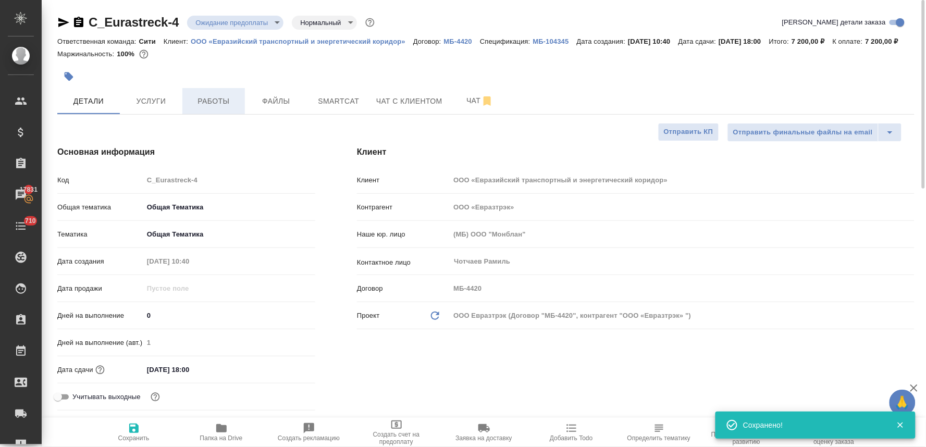
click at [210, 108] on span "Работы" at bounding box center [214, 101] width 50 height 13
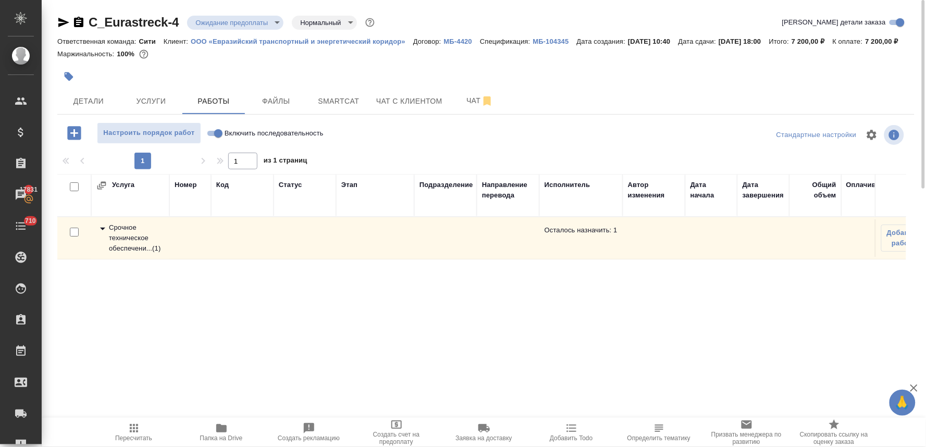
click at [120, 253] on div "Срочное техническое обеспечени... ( 1 )" at bounding box center [130, 237] width 68 height 31
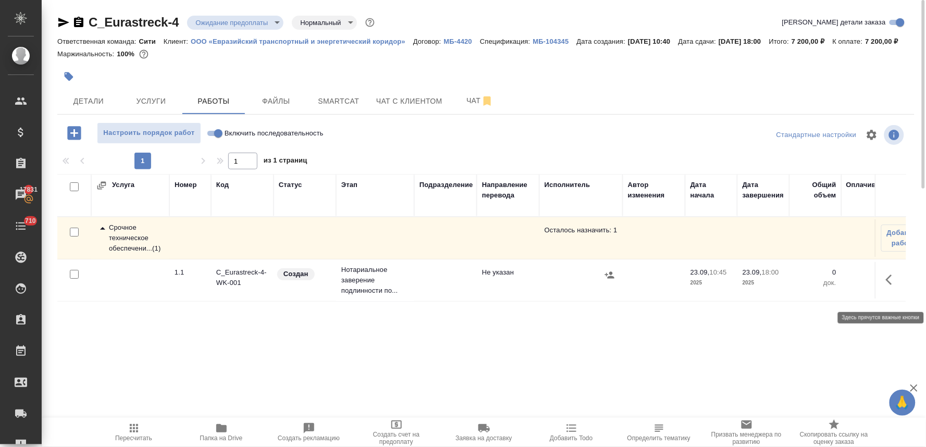
click at [893, 286] on icon "button" at bounding box center [891, 279] width 12 height 12
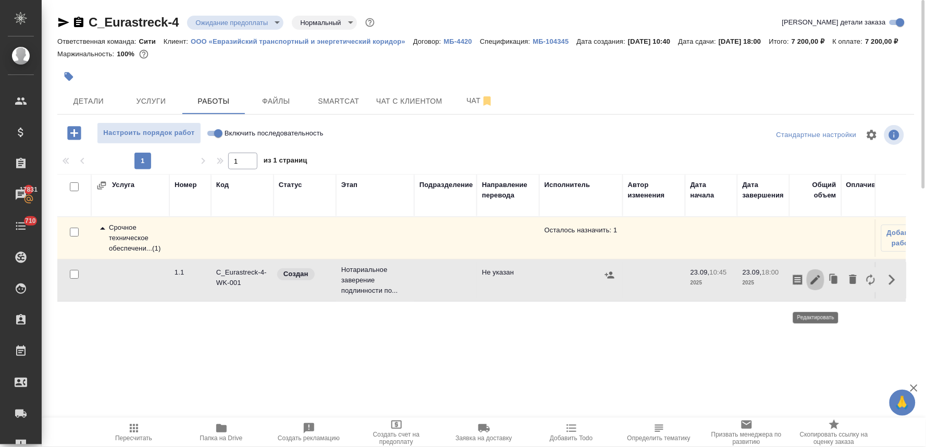
click at [815, 286] on icon "button" at bounding box center [815, 279] width 12 height 12
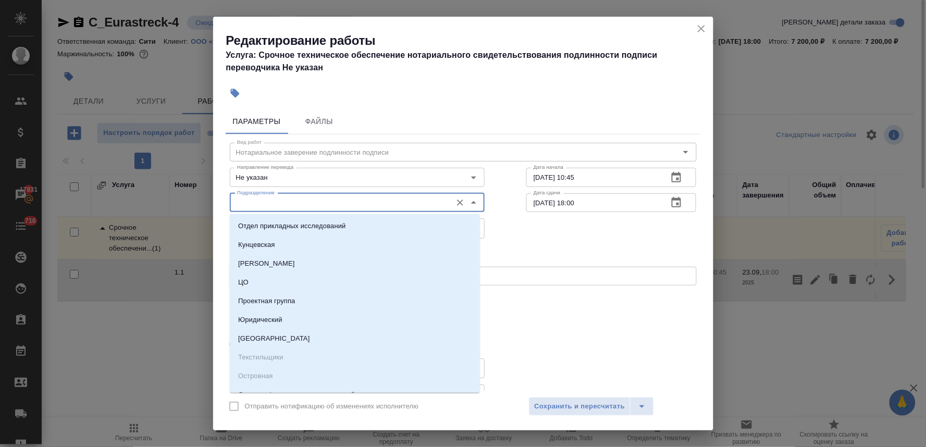
click at [311, 207] on input "Подразделение" at bounding box center [340, 202] width 214 height 12
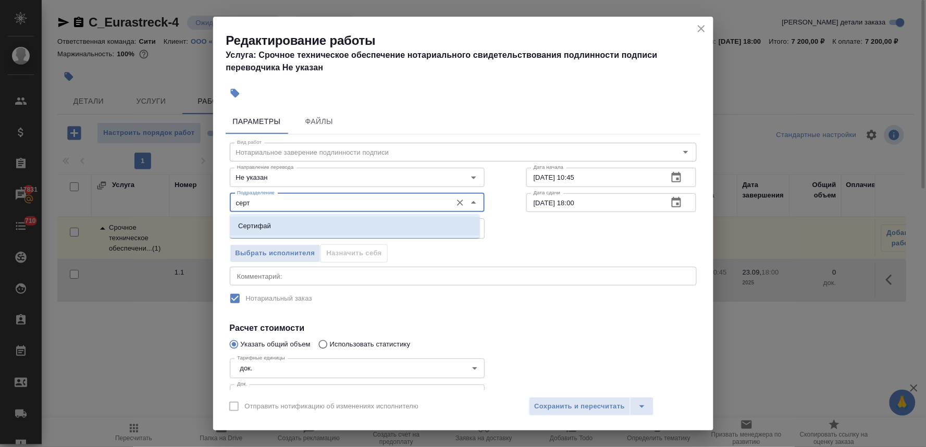
click at [311, 229] on li "Сертифай" at bounding box center [355, 226] width 250 height 19
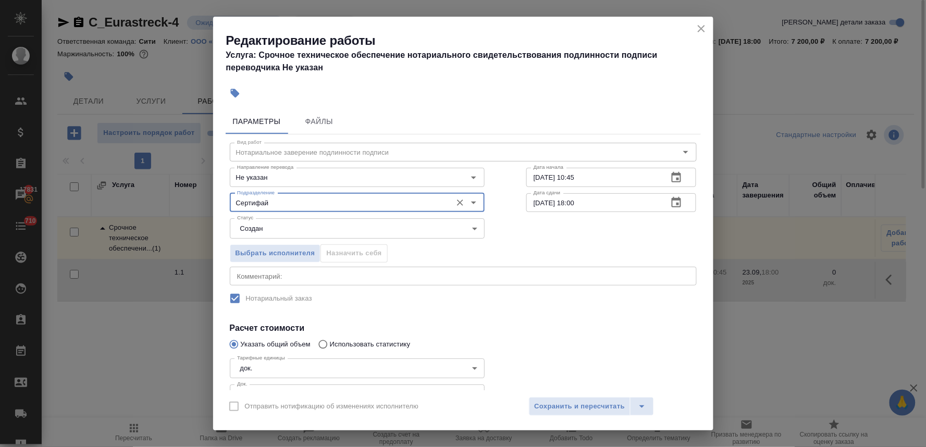
type input "Сертифай"
click at [550, 325] on h4 "Расчет стоимости" at bounding box center [463, 328] width 467 height 12
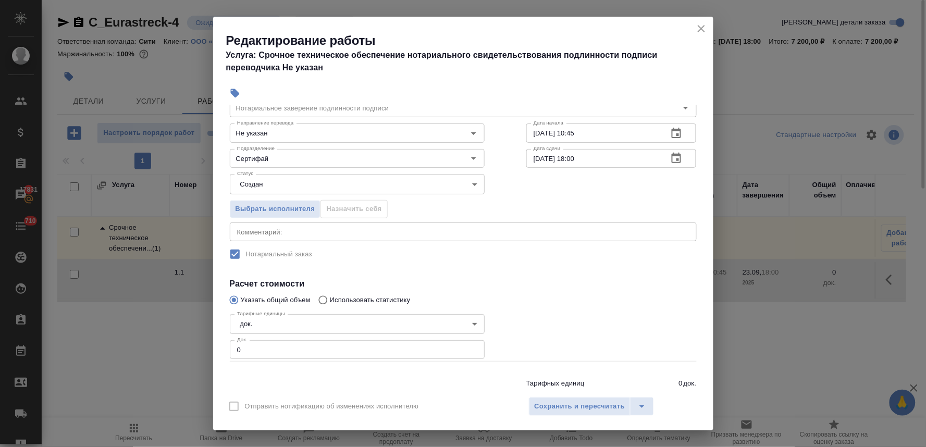
scroll to position [77, 0]
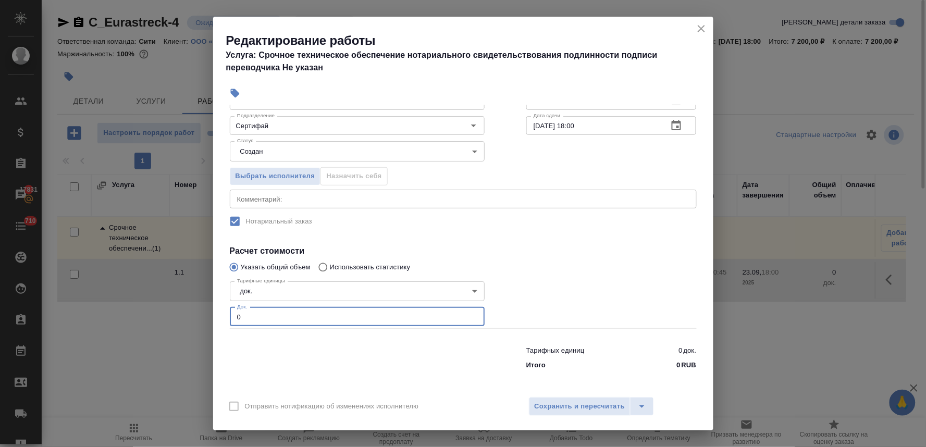
drag, startPoint x: 243, startPoint y: 319, endPoint x: 211, endPoint y: 320, distance: 31.8
click at [213, 320] on div "Параметры Файлы Вид работ Нотариальное заверение подлинности подписи Вид работ …" at bounding box center [463, 247] width 500 height 285
type input "6"
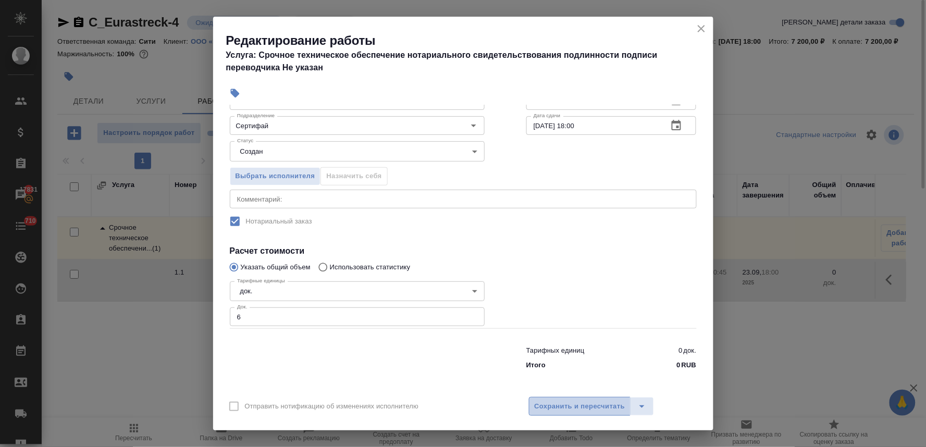
click at [587, 404] on span "Сохранить и пересчитать" at bounding box center [579, 407] width 91 height 12
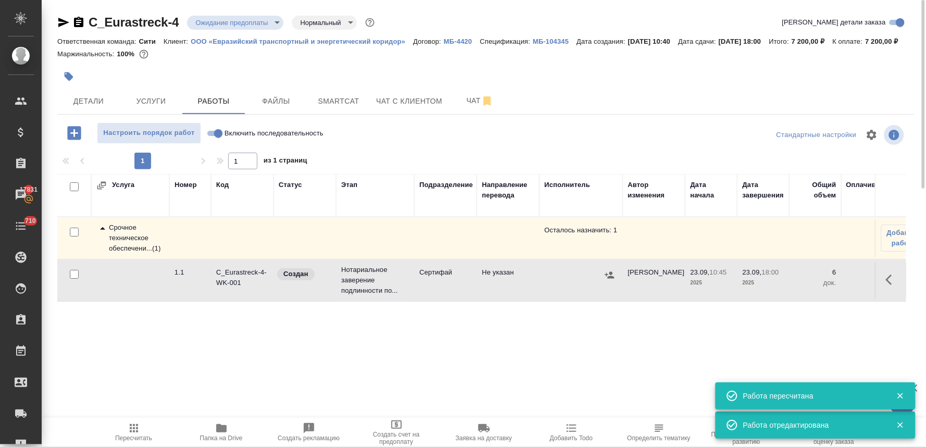
click at [607, 280] on icon "button" at bounding box center [609, 275] width 10 height 10
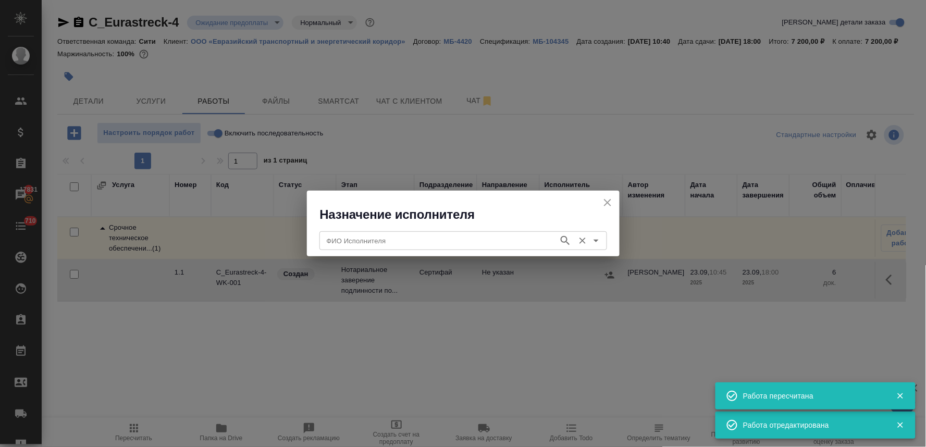
click at [457, 243] on input "ФИО Исполнителя" at bounding box center [437, 240] width 231 height 12
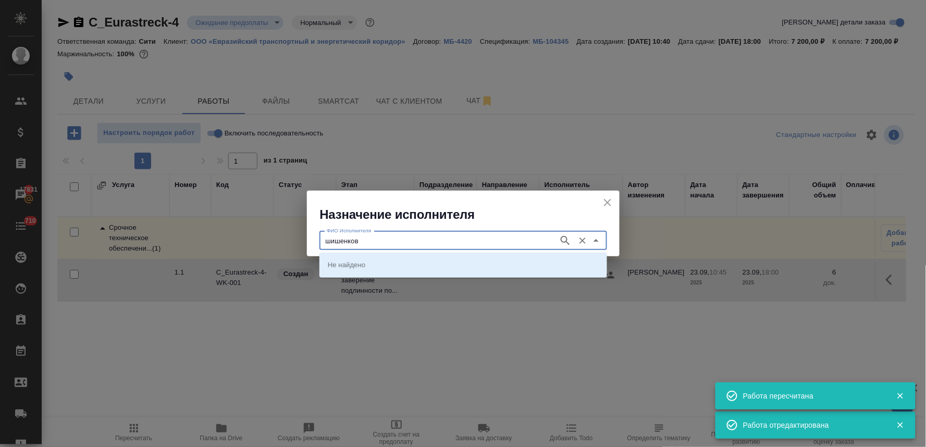
type input "шишенков"
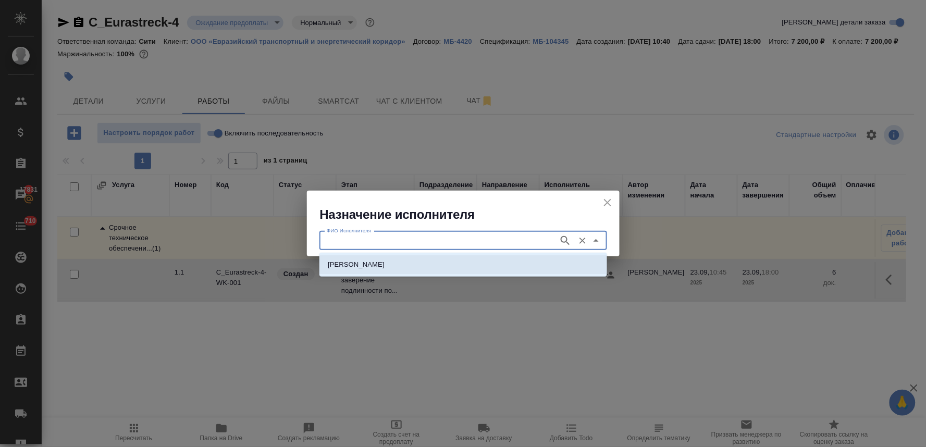
click at [384, 263] on p "[PERSON_NAME]" at bounding box center [356, 264] width 57 height 10
type input "[PERSON_NAME]"
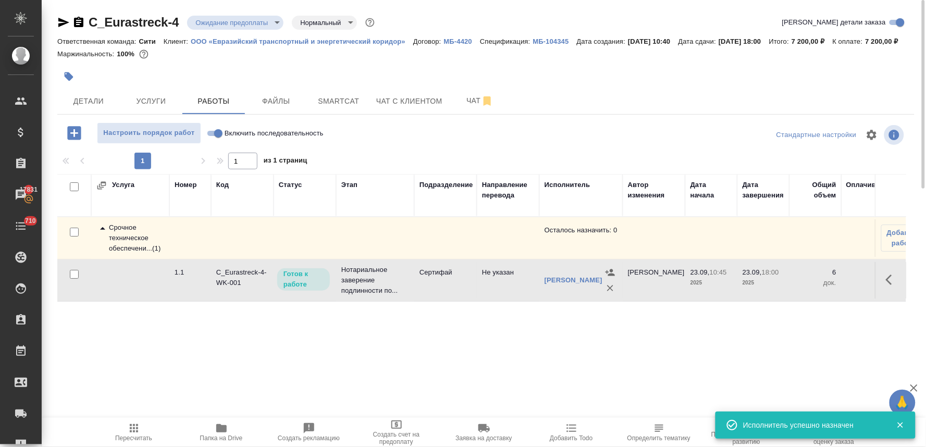
click at [142, 435] on span "Пересчитать" at bounding box center [133, 437] width 37 height 7
